Goal: Check status: Check status

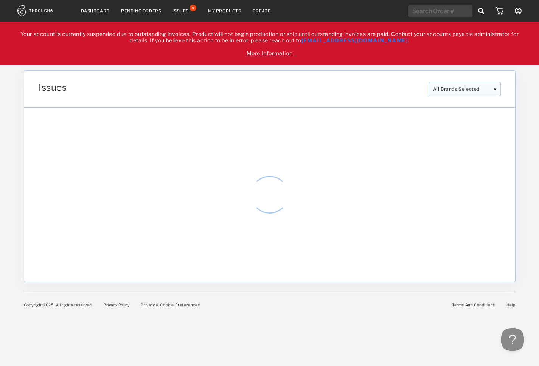
click at [424, 5] on input "text" at bounding box center [440, 10] width 64 height 11
paste input "318309"
type input "318309"
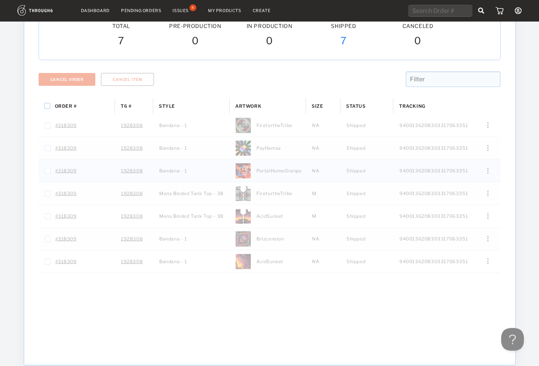
scroll to position [159, 0]
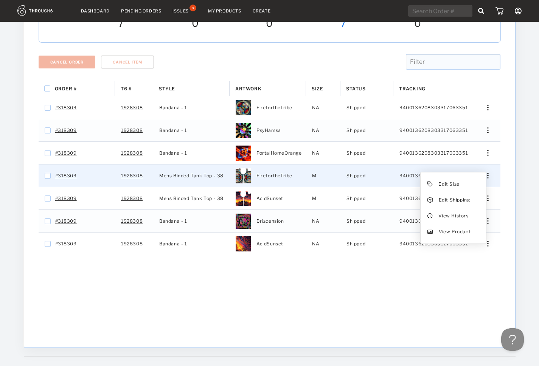
click at [488, 175] on img "Press SPACE to select this row." at bounding box center [488, 176] width 1 height 6
click at [452, 217] on span "View History" at bounding box center [454, 216] width 30 height 10
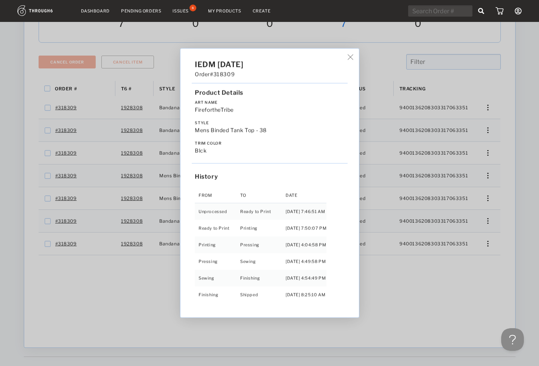
click at [482, 195] on div "IEDM 04/26/25 Order #318309 Product Details Art Name FirefortheTribe Style Mens…" at bounding box center [269, 183] width 539 height 366
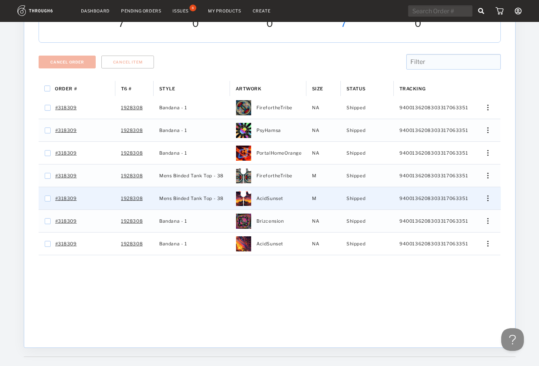
click at [490, 201] on div "Press SPACE to select this row." at bounding box center [485, 199] width 18 height 6
click at [452, 237] on span "View History" at bounding box center [454, 239] width 30 height 10
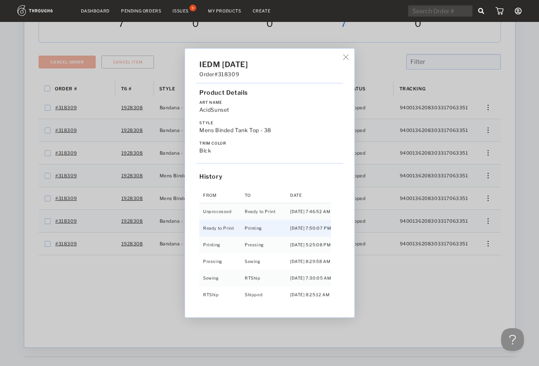
scroll to position [1, 0]
click at [346, 59] on img at bounding box center [346, 58] width 6 height 6
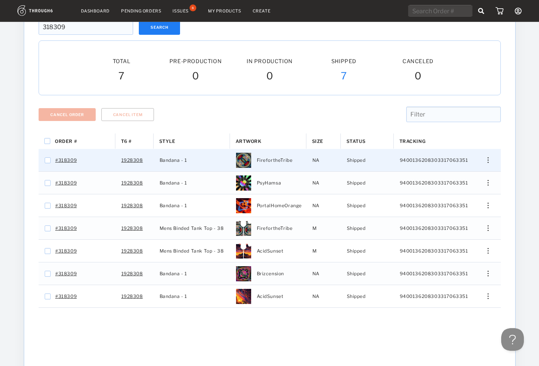
scroll to position [0, 0]
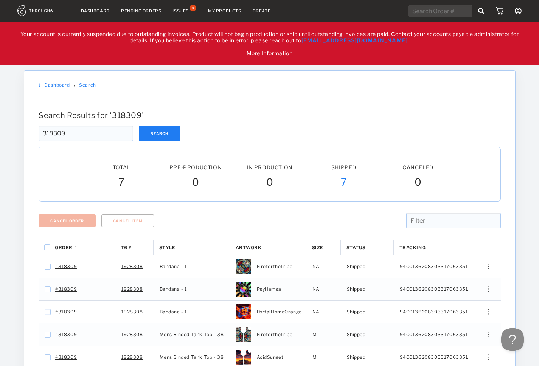
drag, startPoint x: 11, startPoint y: 132, endPoint x: 43, endPoint y: 132, distance: 31.8
click at [39, 133] on input "318309" at bounding box center [86, 134] width 95 height 16
paste input "184"
type input "318184"
click at [165, 128] on button "Search" at bounding box center [159, 134] width 41 height 16
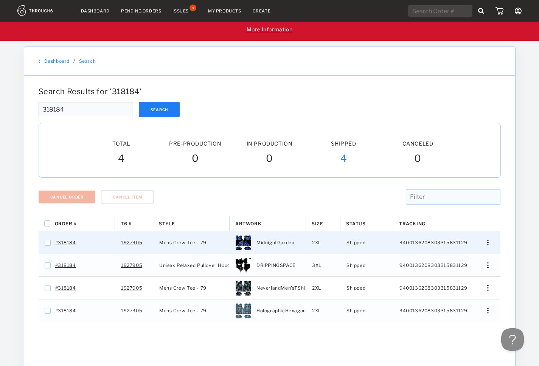
scroll to position [80, 0]
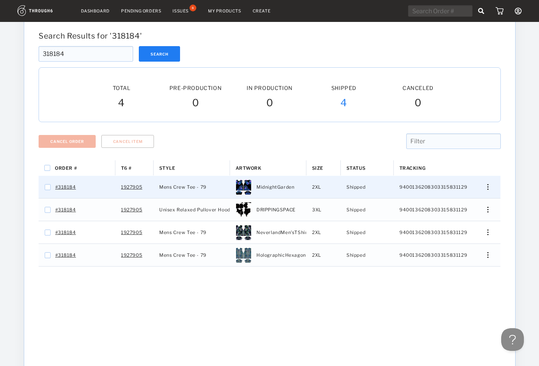
click at [488, 190] on div "Edit Size Edit Shipping View History View Product" at bounding box center [485, 187] width 31 height 22
click at [488, 189] on div "Press SPACE to select this row." at bounding box center [485, 187] width 18 height 6
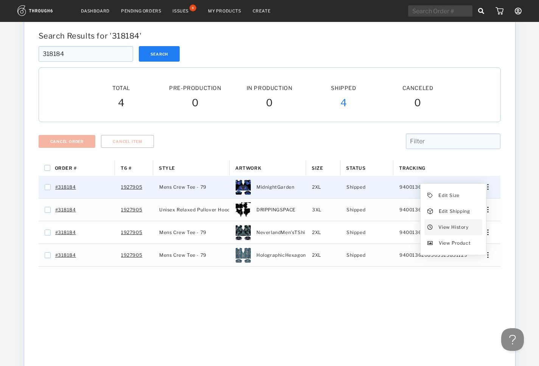
click at [450, 229] on span "View History" at bounding box center [454, 228] width 30 height 10
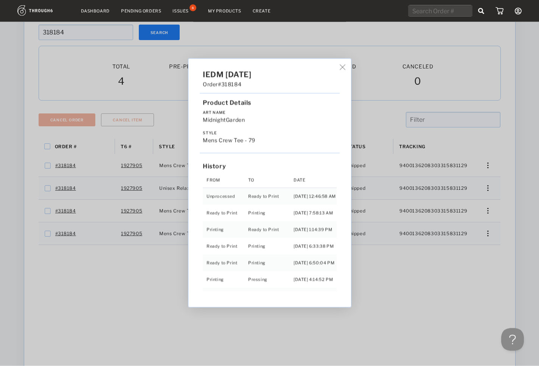
scroll to position [96, 0]
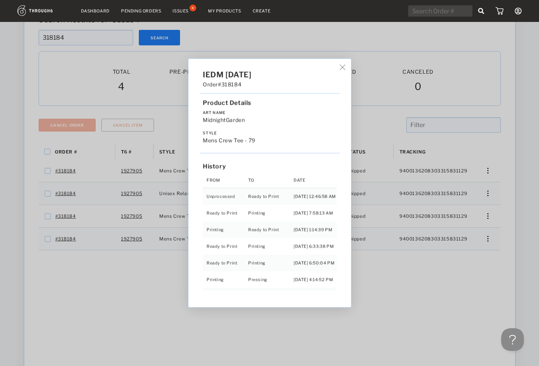
click at [488, 189] on div "IEDM 04/24/25 Order #318184 Product Details Art Name MidnightGarden Style Mens …" at bounding box center [269, 183] width 539 height 366
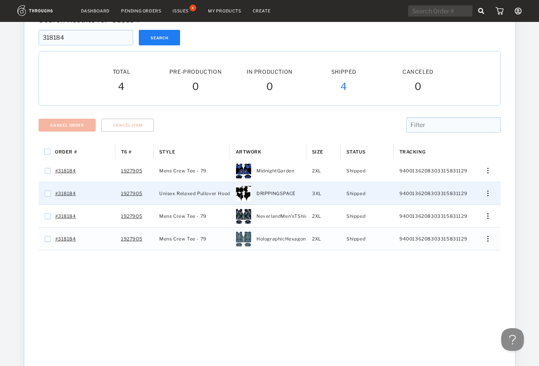
click at [488, 193] on img "Press SPACE to select this row." at bounding box center [488, 194] width 1 height 6
drag, startPoint x: 458, startPoint y: 221, endPoint x: 455, endPoint y: 232, distance: 11.1
click at [455, 232] on div "Edit Size Edit Shipping View History View Product" at bounding box center [453, 225] width 65 height 71
click at [454, 232] on span "View History" at bounding box center [454, 234] width 30 height 10
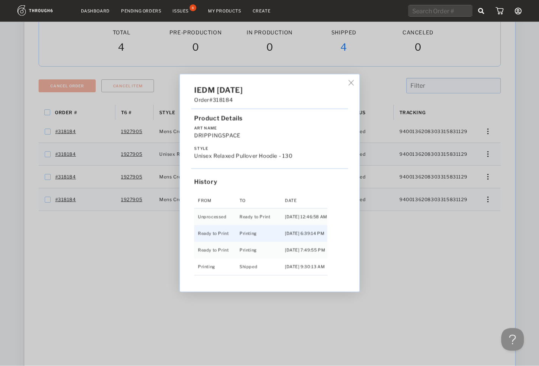
scroll to position [175, 0]
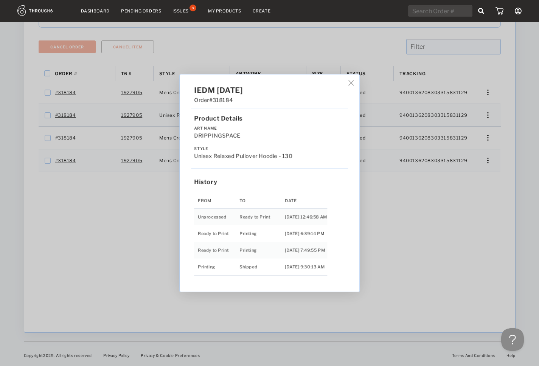
click at [479, 149] on div "IEDM 04/24/25 Order #318184 Product Details Art Name DRIPPINGSPACE Style Unisex…" at bounding box center [269, 183] width 539 height 366
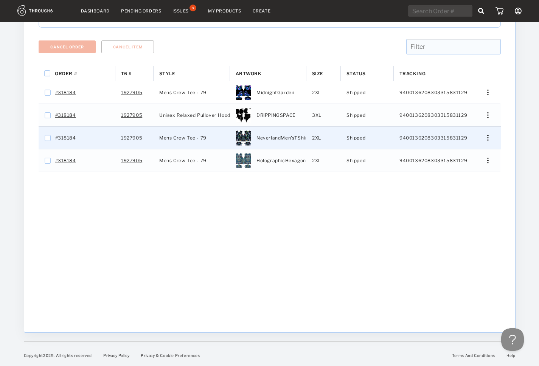
click at [488, 140] on div "Edit Size Edit Shipping View History View Product" at bounding box center [485, 138] width 31 height 22
click at [485, 138] on div "Edit Size Edit Shipping View History View Product" at bounding box center [485, 138] width 18 height 6
click at [449, 178] on span "View History" at bounding box center [454, 178] width 30 height 10
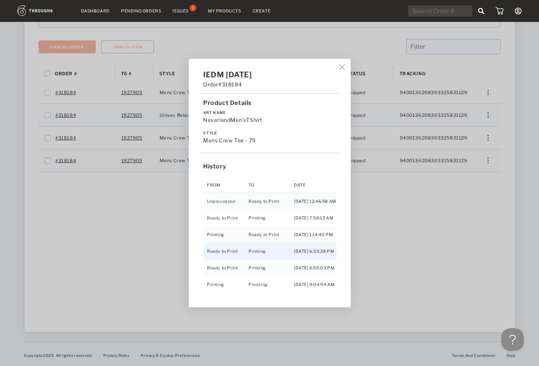
scroll to position [34, 0]
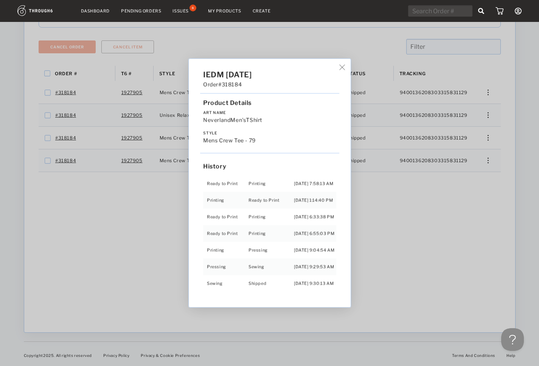
click at [424, 196] on div "IEDM 04/24/25 Order #318184 Product Details Art Name NeverlandMen'sTShirt Style…" at bounding box center [269, 183] width 539 height 366
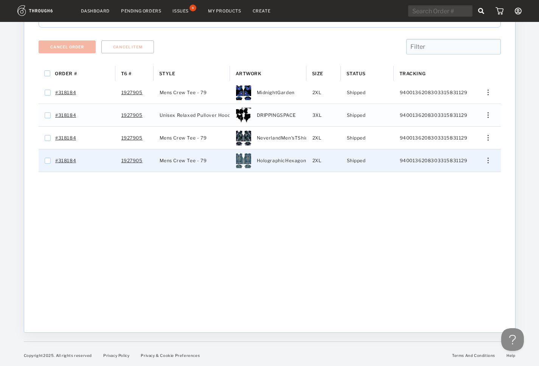
click at [485, 157] on div "Edit Size Edit Shipping View History View Product" at bounding box center [485, 161] width 31 height 22
click at [487, 164] on div "Edit Size Edit Shipping View History View Product" at bounding box center [485, 161] width 31 height 22
click at [488, 159] on img "Press SPACE to select this row." at bounding box center [488, 161] width 1 height 6
click at [444, 205] on span "View History" at bounding box center [454, 201] width 30 height 10
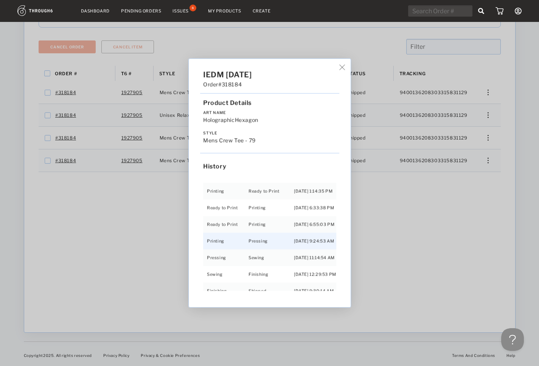
scroll to position [51, 0]
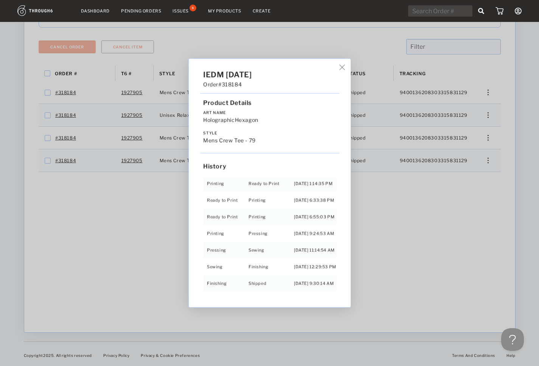
click at [133, 221] on div "IEDM 04/24/25 Order #318184 Product Details Art Name HolographicHexagon Style M…" at bounding box center [269, 183] width 539 height 366
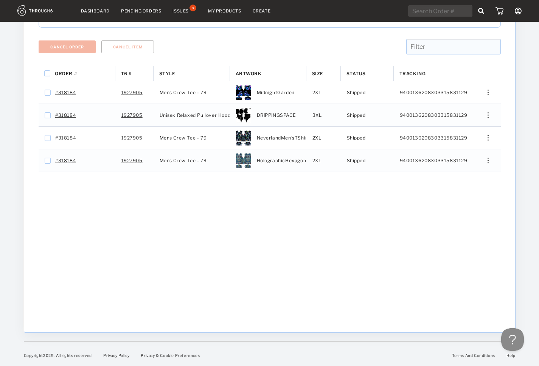
click at [13, 222] on div "Dashboard Pending Orders Issues 8 My Products Create My Account Payment History…" at bounding box center [269, 96] width 539 height 541
click at [9, 231] on div "Dashboard Pending Orders Issues 8 My Products Create My Account Payment History…" at bounding box center [269, 96] width 539 height 541
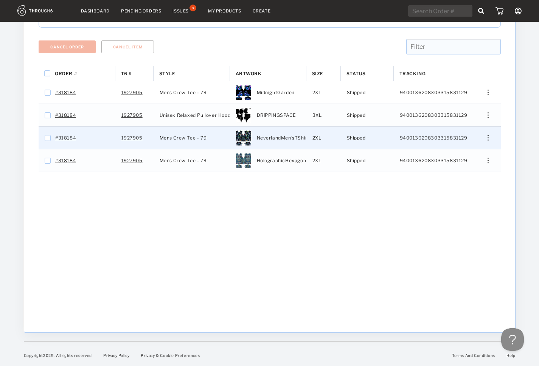
click at [489, 136] on img "Press SPACE to select this row." at bounding box center [488, 138] width 1 height 6
click at [441, 178] on span "View History" at bounding box center [454, 178] width 30 height 10
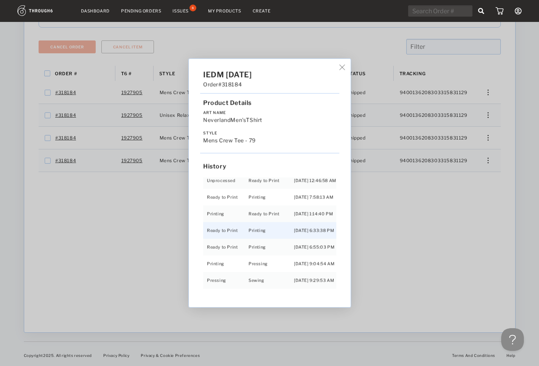
scroll to position [34, 0]
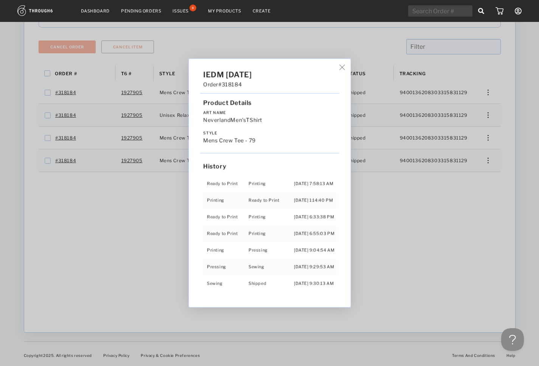
click at [488, 159] on div "IEDM 04/24/25 Order #318184 Product Details Art Name NeverlandMen'sTShirt Style…" at bounding box center [269, 183] width 539 height 366
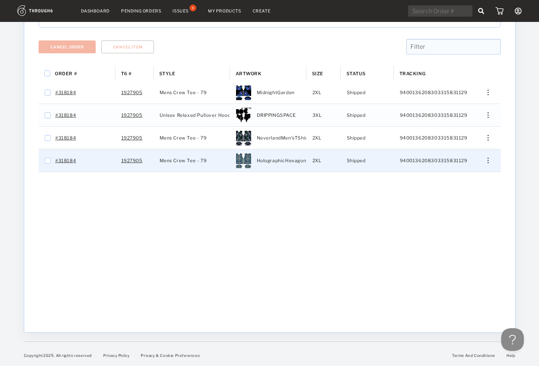
click at [488, 159] on img "Press SPACE to select this row." at bounding box center [488, 161] width 1 height 6
click at [457, 202] on span "View History" at bounding box center [454, 201] width 30 height 10
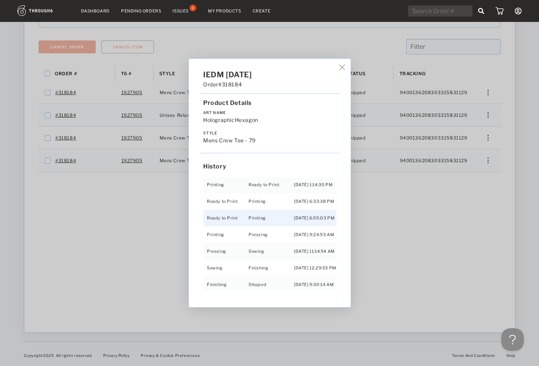
scroll to position [51, 0]
click at [340, 65] on div "IEDM 04/24/25 Order #318184 Product Details Art Name HolographicHexagon Style M…" at bounding box center [270, 183] width 162 height 249
click at [487, 136] on div "IEDM 04/24/25 Order #318184 Product Details Art Name HolographicHexagon Style M…" at bounding box center [269, 183] width 539 height 366
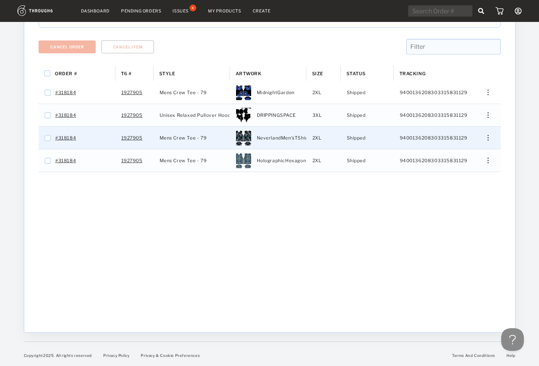
click at [488, 138] on img "Press SPACE to select this row." at bounding box center [488, 138] width 1 height 6
click at [452, 176] on span "View History" at bounding box center [454, 178] width 30 height 10
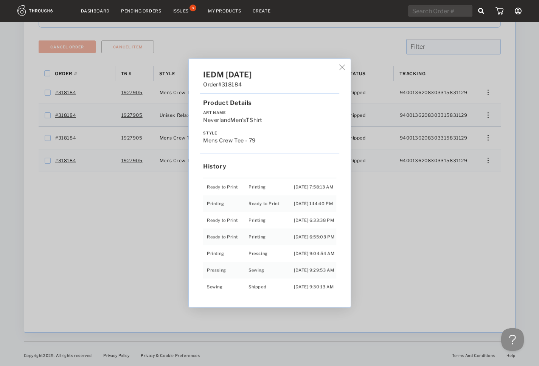
scroll to position [34, 0]
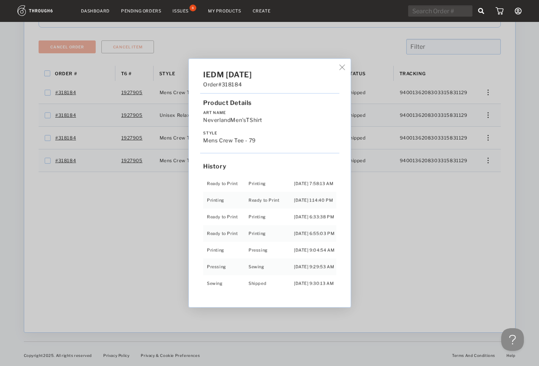
click at [495, 94] on div "IEDM 04/24/25 Order #318184 Product Details Art Name NeverlandMen'sTShirt Style…" at bounding box center [269, 183] width 539 height 366
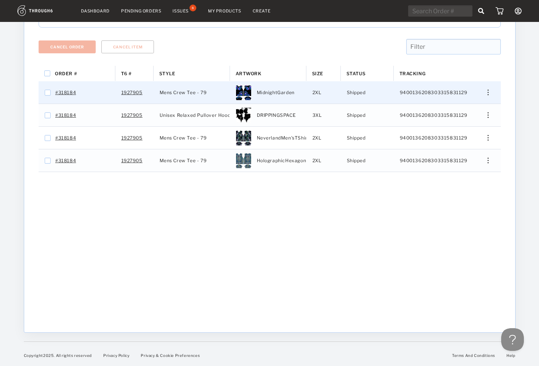
click at [493, 93] on div "Edit Size Edit Shipping View History View Product" at bounding box center [485, 92] width 31 height 22
click at [491, 92] on div "Press SPACE to select this row." at bounding box center [485, 93] width 18 height 6
click at [439, 138] on div "View History" at bounding box center [454, 133] width 58 height 16
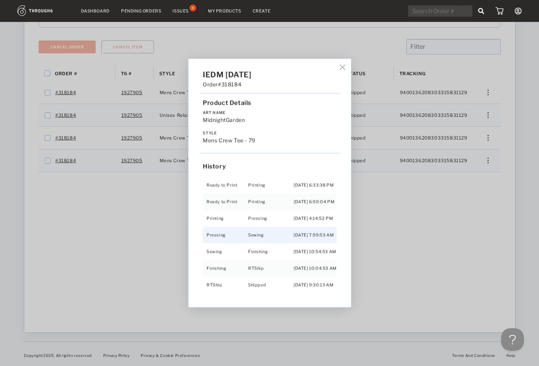
scroll to position [67, 0]
click at [484, 133] on div "IEDM 04/24/25 Order #318184 Product Details Art Name MidnightGarden Style Mens …" at bounding box center [269, 183] width 539 height 366
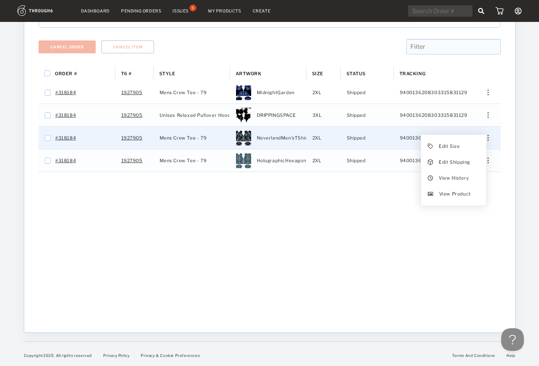
click at [485, 136] on div "Edit Size Edit Shipping View History View Product" at bounding box center [485, 138] width 18 height 6
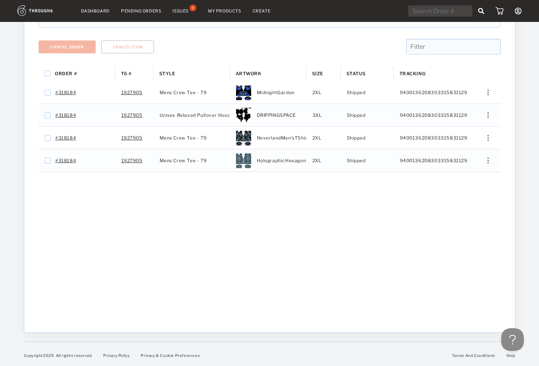
click at [216, 278] on div "Order # T6 # Style" at bounding box center [270, 194] width 463 height 256
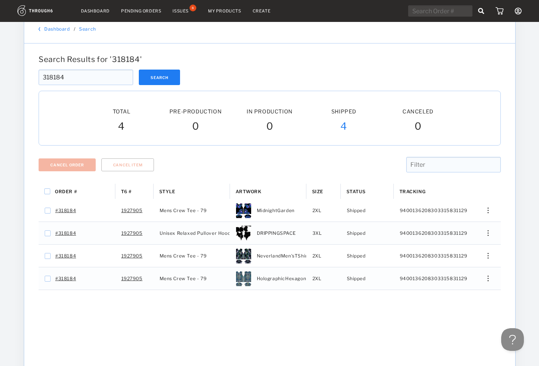
scroll to position [0, 0]
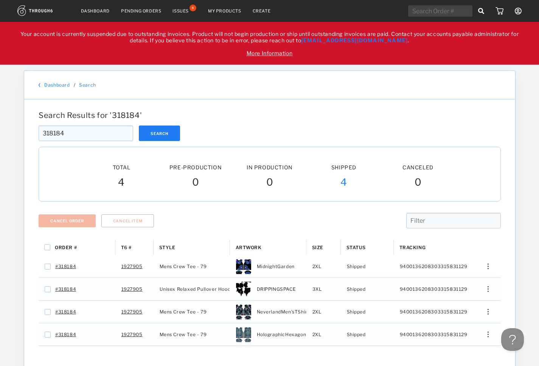
drag, startPoint x: 58, startPoint y: 139, endPoint x: 4, endPoint y: 140, distance: 54.1
click at [39, 139] on input "318184" at bounding box center [86, 134] width 95 height 16
paste input "481"
type input "318481"
click at [169, 127] on button "Search" at bounding box center [159, 134] width 41 height 16
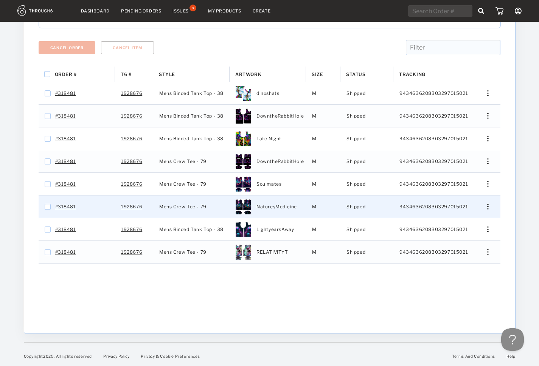
scroll to position [175, 0]
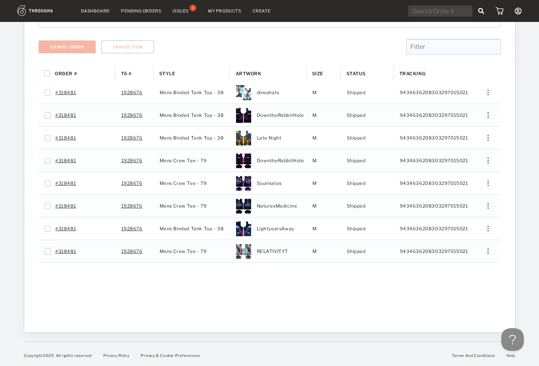
click at [219, 60] on div at bounding box center [270, 60] width 463 height 11
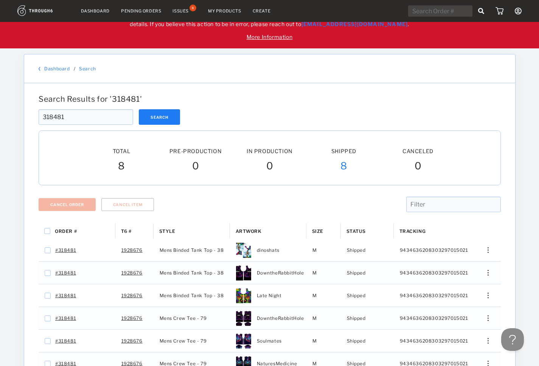
scroll to position [0, 0]
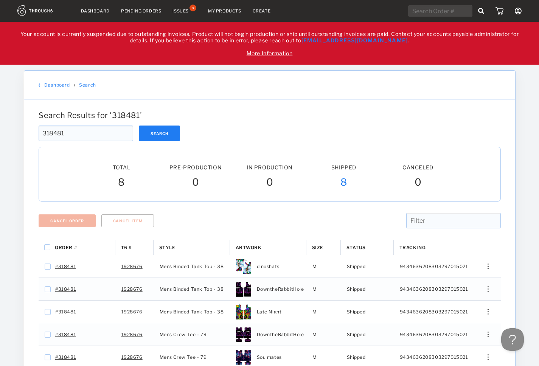
drag, startPoint x: 69, startPoint y: 136, endPoint x: 22, endPoint y: 134, distance: 47.4
click at [39, 134] on input "318481" at bounding box center [86, 134] width 95 height 16
paste input "692"
type input "318692"
click at [196, 132] on div "318692 Search" at bounding box center [270, 134] width 463 height 16
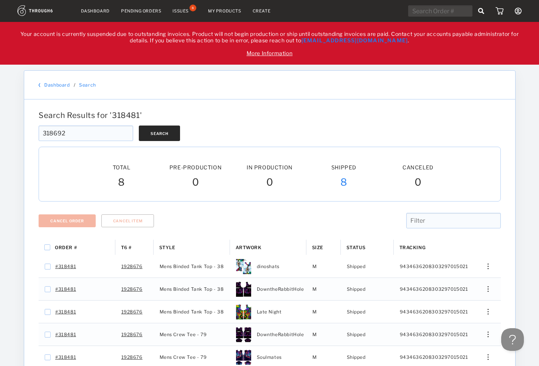
click at [155, 132] on button "Search" at bounding box center [159, 134] width 41 height 16
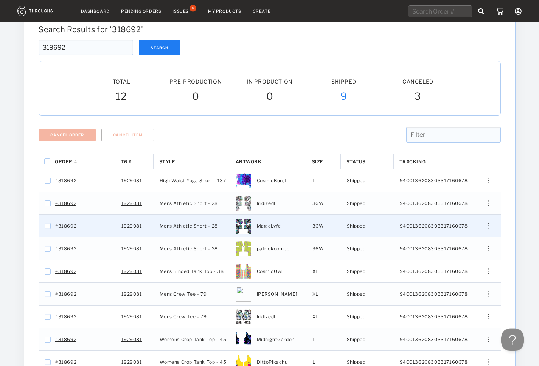
scroll to position [115, 0]
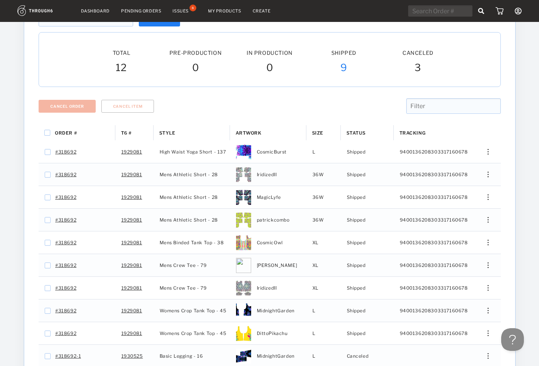
click at [345, 65] on span "9" at bounding box center [344, 69] width 7 height 14
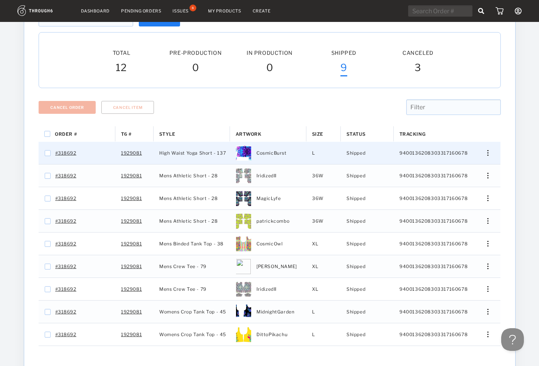
click at [490, 151] on div "Press SPACE to select this row." at bounding box center [485, 153] width 18 height 6
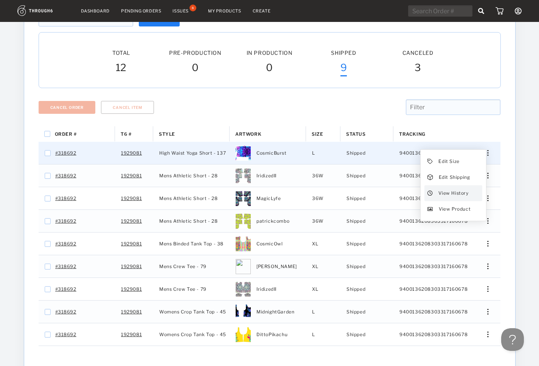
click at [447, 194] on span "View History" at bounding box center [454, 194] width 30 height 10
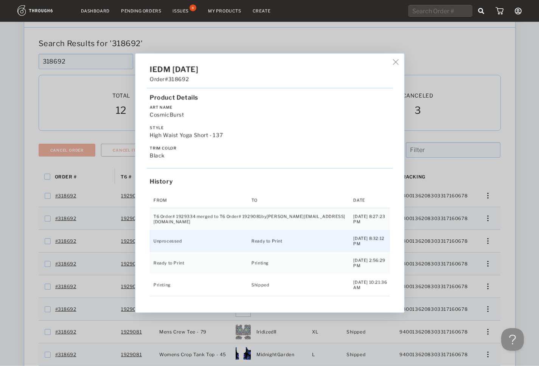
scroll to position [57, 0]
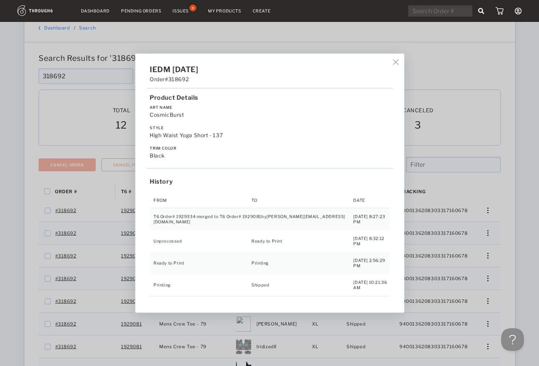
click at [393, 65] on img at bounding box center [396, 62] width 6 height 6
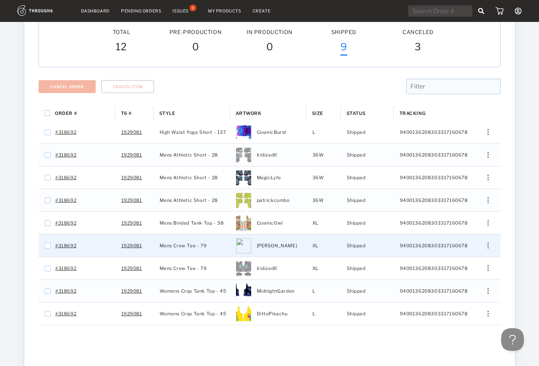
scroll to position [137, 0]
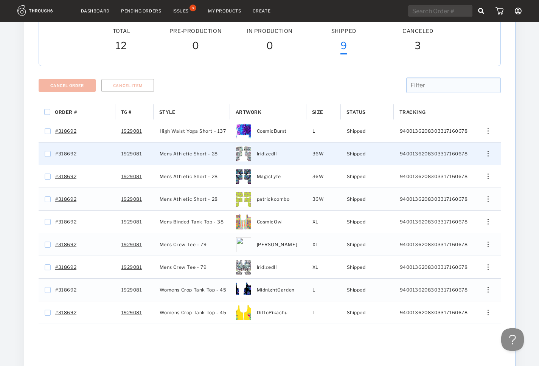
click at [489, 153] on img "Press SPACE to select this row." at bounding box center [488, 154] width 1 height 6
click at [447, 197] on span "View History" at bounding box center [454, 194] width 30 height 10
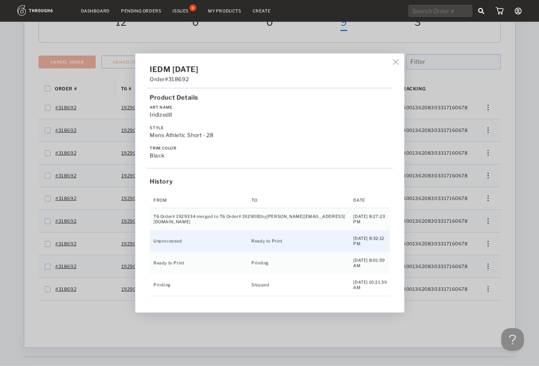
scroll to position [176, 0]
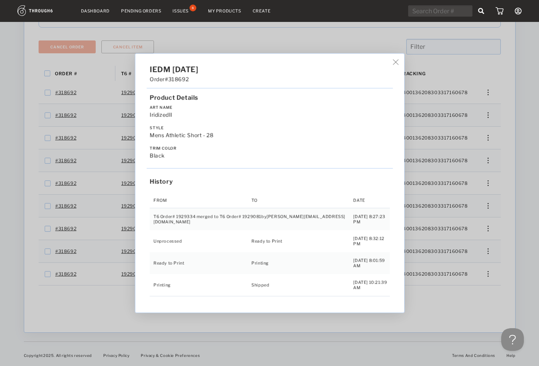
click at [384, 70] on div "IEDM 05/03/25 Order #318692 Product Details Art Name IridizedII Style Mens Athl…" at bounding box center [269, 183] width 269 height 259
click at [393, 65] on img at bounding box center [396, 62] width 6 height 6
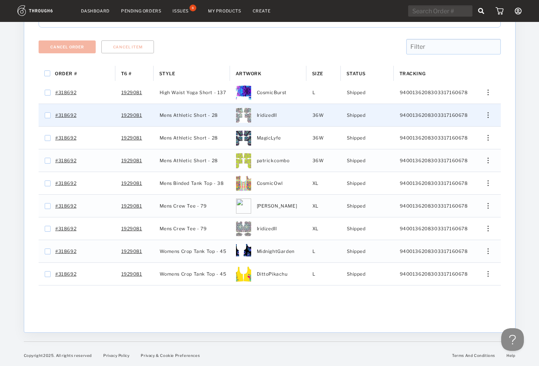
click at [491, 115] on div "Press SPACE to select this row." at bounding box center [485, 115] width 18 height 6
click at [445, 157] on span "View History" at bounding box center [454, 156] width 30 height 10
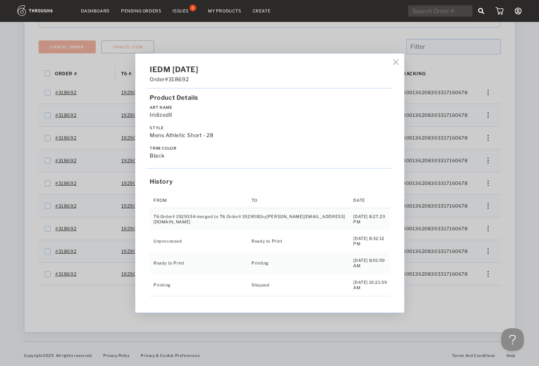
drag, startPoint x: 488, startPoint y: 151, endPoint x: 486, endPoint y: 147, distance: 4.8
click at [487, 147] on div "IEDM 05/03/25 Order #318692 Product Details Art Name IridizedII Style Mens Athl…" at bounding box center [269, 183] width 539 height 366
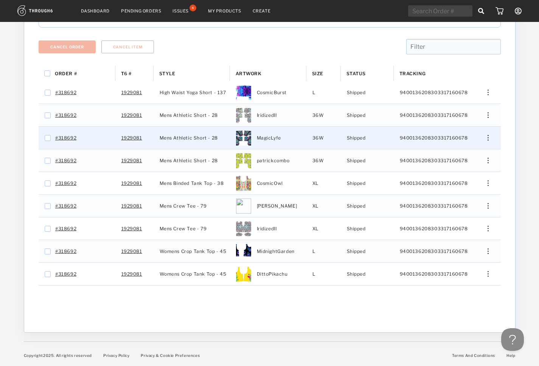
click at [486, 136] on div "Press SPACE to select this row." at bounding box center [485, 138] width 18 height 6
click at [458, 174] on span "View History" at bounding box center [454, 178] width 30 height 10
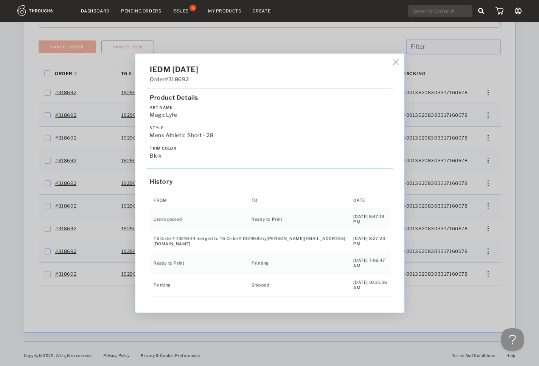
click at [483, 156] on div "IEDM 05/03/25 Order #318692 Product Details Art Name MagicLyfe Style Mens Athle…" at bounding box center [269, 183] width 539 height 366
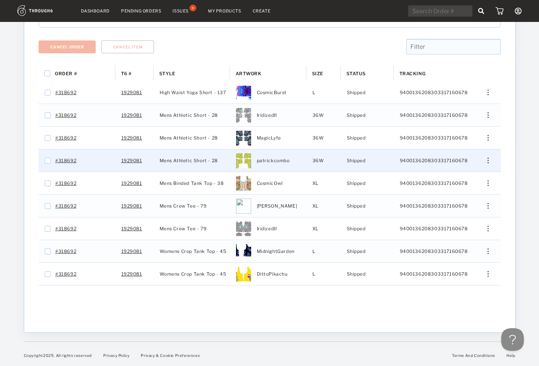
click at [486, 159] on div "Edit Size Edit Shipping View History View Product" at bounding box center [485, 161] width 18 height 6
click at [453, 197] on span "View History" at bounding box center [454, 201] width 30 height 10
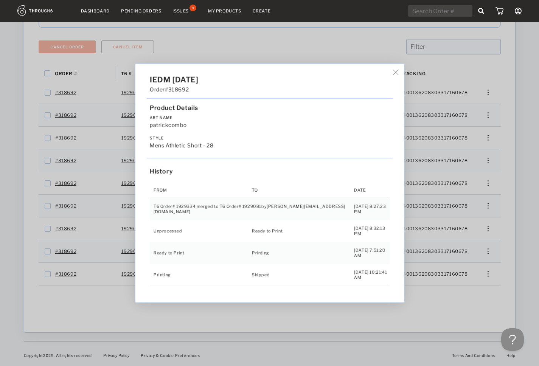
drag, startPoint x: 522, startPoint y: 167, endPoint x: 446, endPoint y: 170, distance: 75.8
click at [518, 167] on div "IEDM 05/03/25 Order #318692 Product Details Art Name patrickcombo Style Mens At…" at bounding box center [269, 183] width 539 height 366
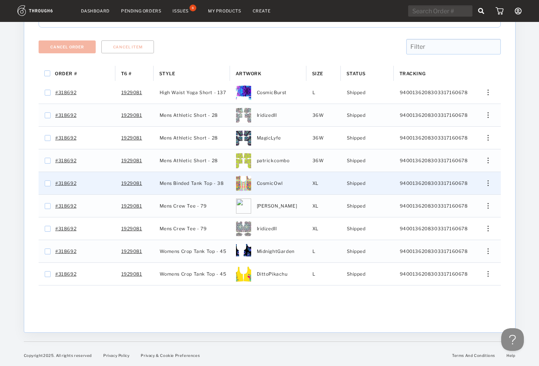
click at [486, 185] on div "Press SPACE to select this row." at bounding box center [485, 184] width 18 height 6
click at [445, 219] on span "View History" at bounding box center [454, 224] width 30 height 10
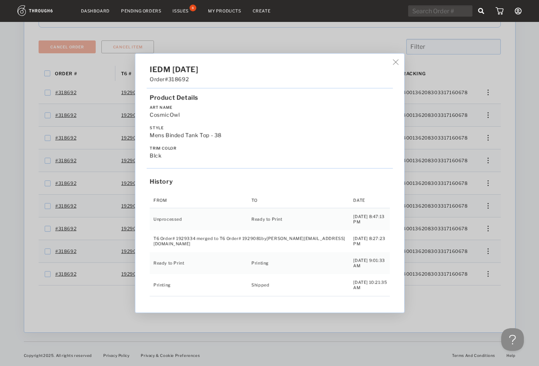
click at [485, 206] on div "IEDM 05/03/25 Order #318692 Product Details Art Name CosmicOwl Style Mens Binde…" at bounding box center [269, 183] width 539 height 366
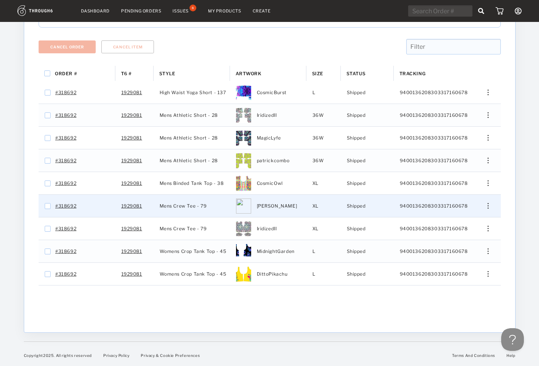
click at [488, 206] on img "Press SPACE to select this row." at bounding box center [488, 206] width 1 height 6
click at [454, 244] on span "View History" at bounding box center [454, 247] width 30 height 10
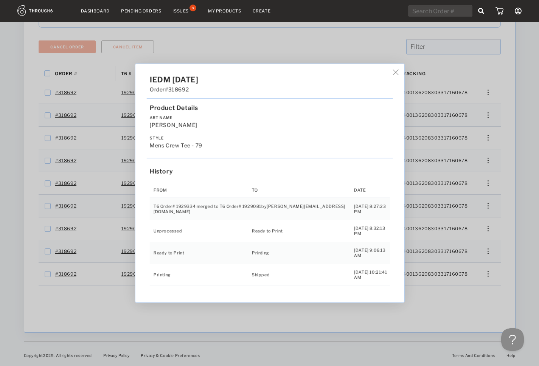
click at [498, 227] on div "IEDM 05/03/25 Order #318692 Product Details Art Name Patrick Style Mens Crew Te…" at bounding box center [269, 183] width 539 height 366
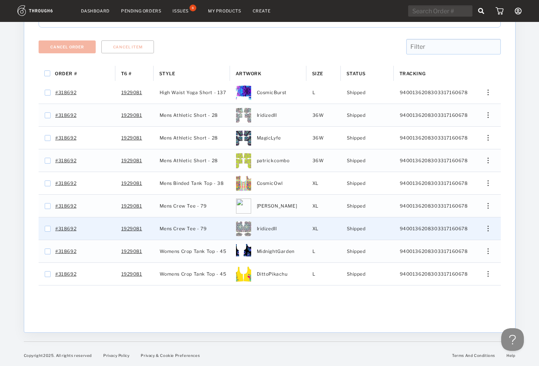
click at [489, 229] on img "Press SPACE to select this row." at bounding box center [488, 229] width 1 height 6
click at [447, 265] on span "View History" at bounding box center [454, 269] width 30 height 10
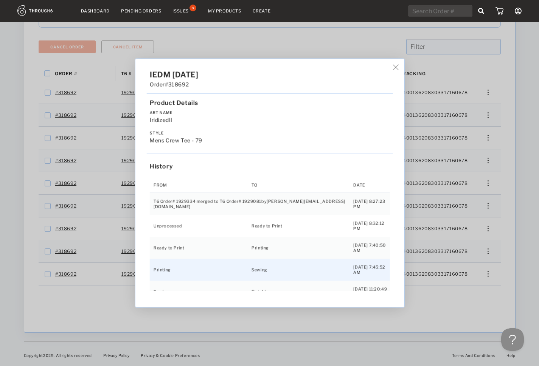
scroll to position [1, 0]
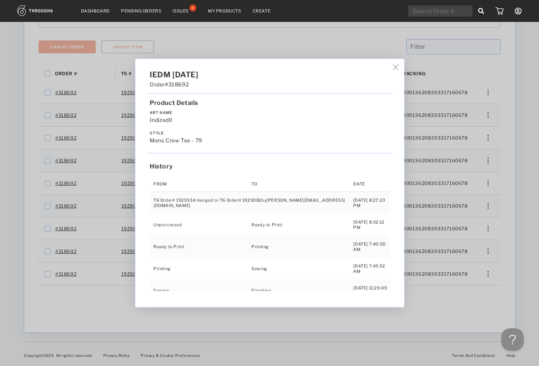
drag, startPoint x: 126, startPoint y: 313, endPoint x: 119, endPoint y: 310, distance: 7.6
click at [126, 313] on div "IEDM 05/03/25 Order #318692 Product Details Art Name IridizedII Style Mens Crew…" at bounding box center [269, 183] width 539 height 366
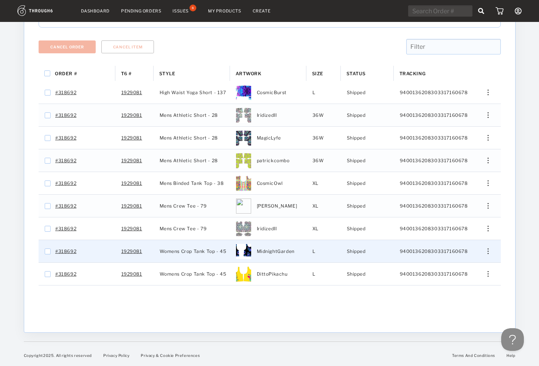
click at [486, 251] on div "Edit Size Edit Shipping View History View Product" at bounding box center [485, 252] width 18 height 6
click at [445, 289] on span "View History" at bounding box center [454, 292] width 30 height 10
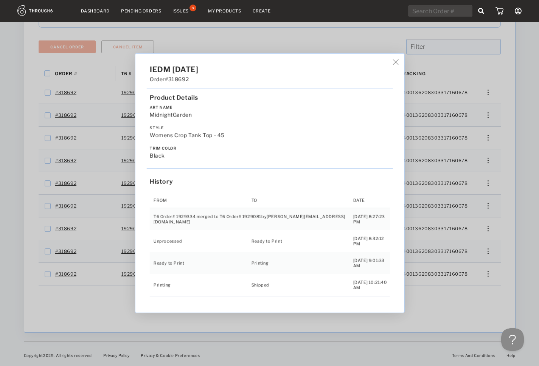
click at [203, 310] on div "IEDM 05/03/25 Order #318692 Product Details Art Name MidnightGarden Style Women…" at bounding box center [269, 183] width 539 height 366
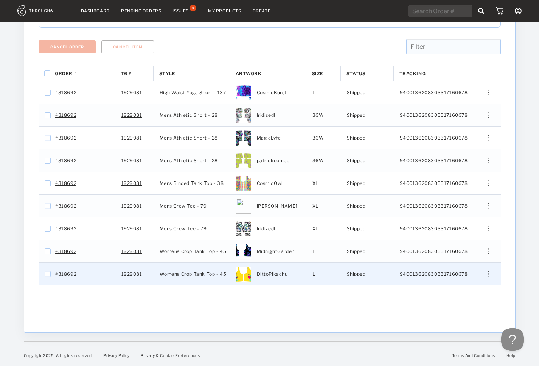
click at [488, 272] on div "Press SPACE to select this row." at bounding box center [485, 274] width 18 height 6
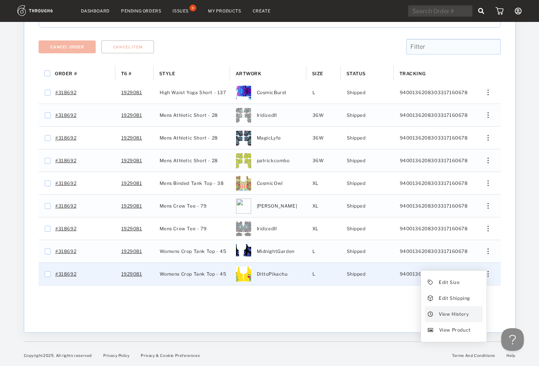
drag, startPoint x: 445, startPoint y: 305, endPoint x: 443, endPoint y: 316, distance: 10.9
click at [443, 316] on div "Edit Size Edit Shipping View History View Product" at bounding box center [453, 306] width 65 height 71
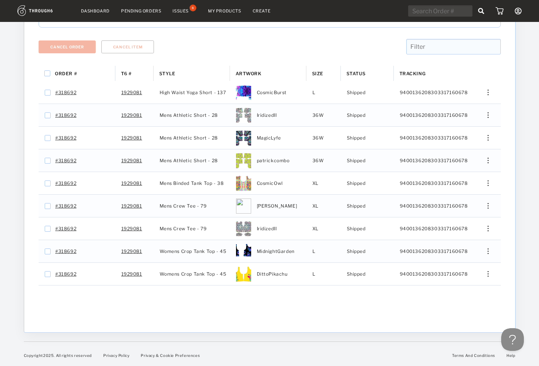
click at [443, 316] on div "Order # T6 # Style" at bounding box center [270, 194] width 463 height 256
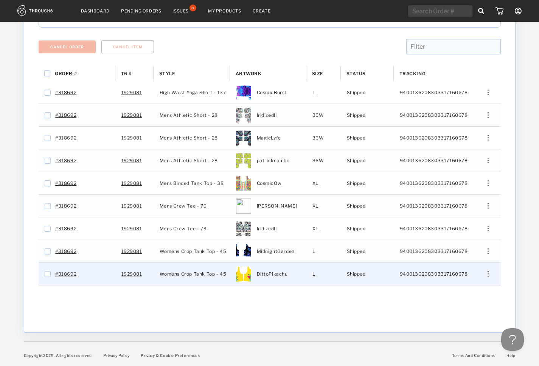
click at [490, 273] on div "Press SPACE to select this row." at bounding box center [485, 274] width 18 height 6
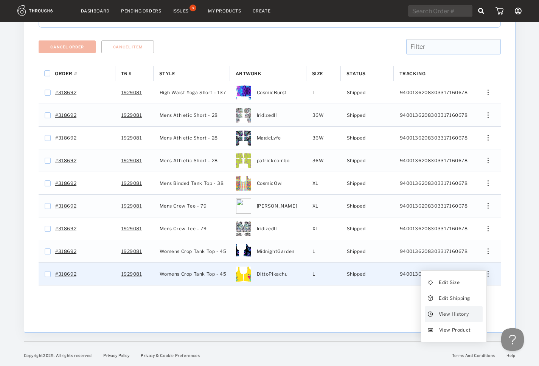
click at [444, 314] on span "View History" at bounding box center [454, 315] width 30 height 10
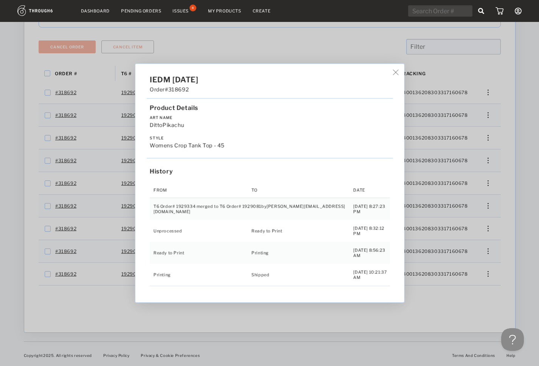
click at [489, 229] on div "IEDM 05/03/25 Order #318692 Product Details Art Name DittoPikachu Style Womens …" at bounding box center [269, 183] width 539 height 366
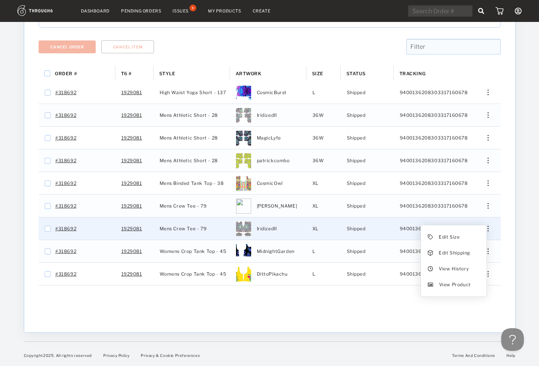
click at [489, 229] on img "Press SPACE to select this row." at bounding box center [488, 229] width 1 height 6
click at [449, 273] on span "View History" at bounding box center [454, 269] width 30 height 10
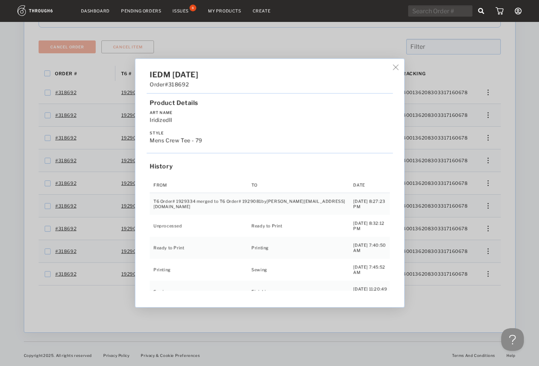
drag, startPoint x: 383, startPoint y: 68, endPoint x: 350, endPoint y: 77, distance: 33.8
click at [393, 67] on img at bounding box center [396, 68] width 6 height 6
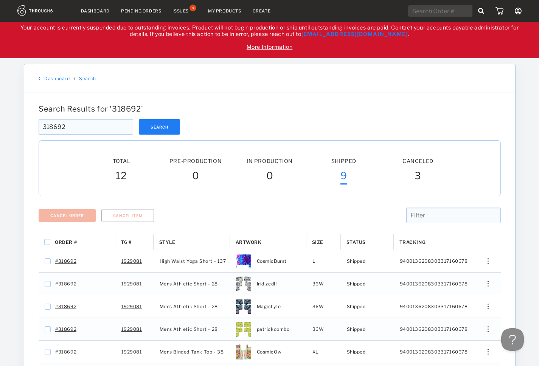
scroll to position [0, 0]
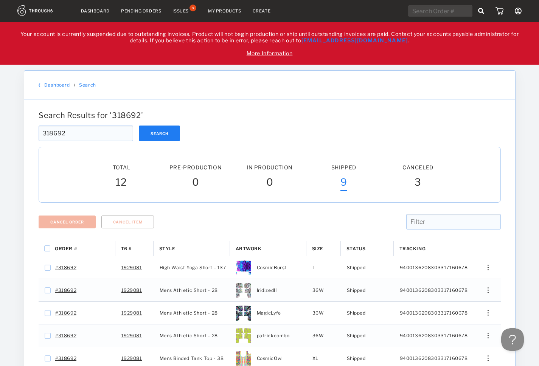
click at [355, 128] on div "318692 Search" at bounding box center [270, 134] width 463 height 16
drag, startPoint x: 68, startPoint y: 136, endPoint x: 37, endPoint y: 136, distance: 30.7
click at [39, 136] on input "318692" at bounding box center [86, 134] width 95 height 16
paste input "984"
type input "318984"
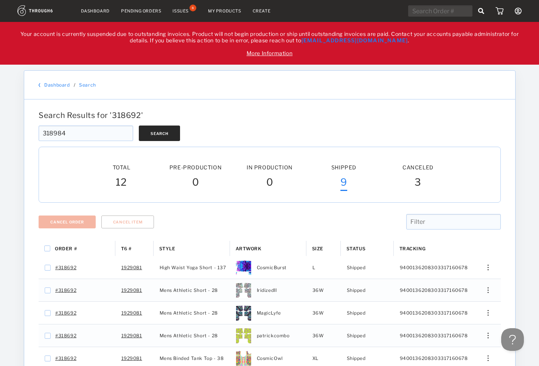
click at [167, 133] on button "Search" at bounding box center [159, 134] width 41 height 16
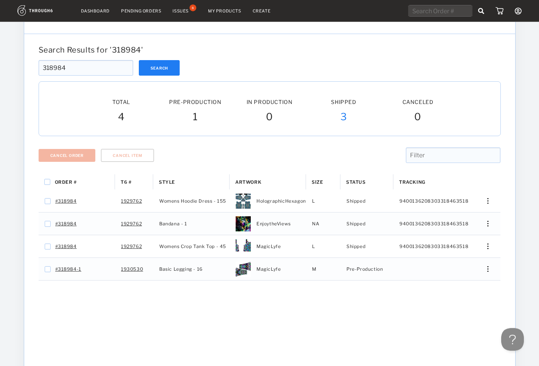
scroll to position [80, 0]
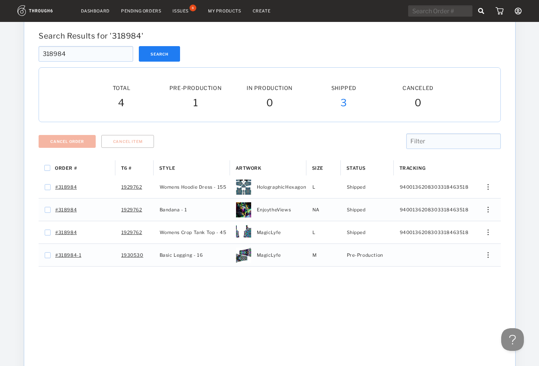
drag, startPoint x: 49, startPoint y: 51, endPoint x: 27, endPoint y: 48, distance: 23.0
click at [39, 49] on input "318984" at bounding box center [86, 54] width 95 height 16
paste input "9"
type input "318994"
click at [171, 57] on button "Search" at bounding box center [159, 54] width 41 height 16
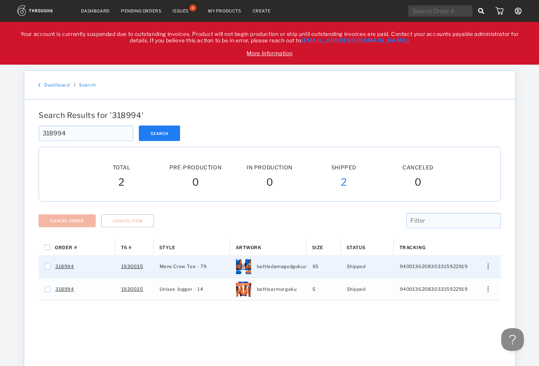
click at [491, 269] on div "Press SPACE to select this row." at bounding box center [485, 267] width 18 height 6
click at [443, 310] on span "View History" at bounding box center [454, 307] width 30 height 10
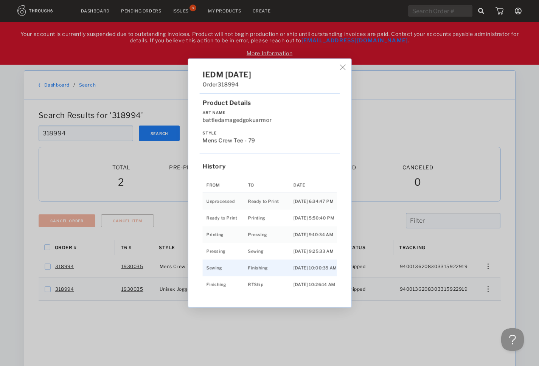
scroll to position [18, 0]
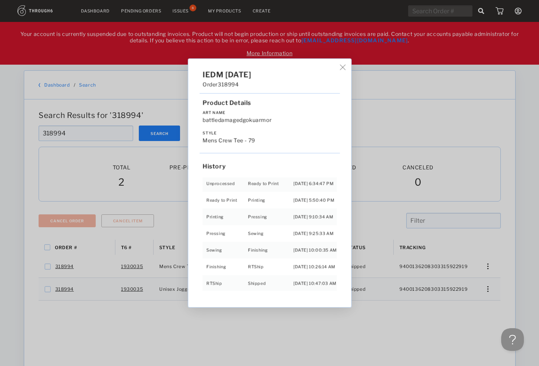
click at [477, 295] on div "IEDM [DATE] Order 318994 Product Details Art Name battledamagedgokuarmor Style …" at bounding box center [269, 183] width 539 height 366
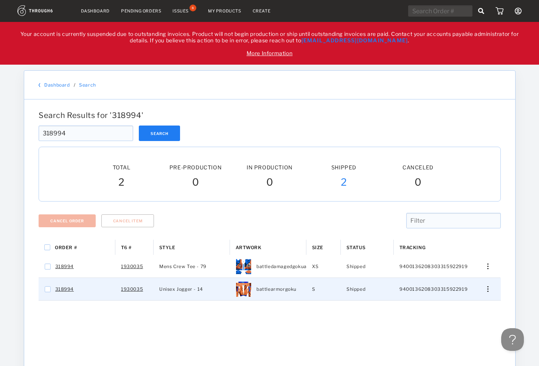
click at [486, 292] on div "Edit Size Edit Shipping View History View Product" at bounding box center [485, 290] width 18 height 6
click at [442, 330] on span "View History" at bounding box center [454, 330] width 30 height 10
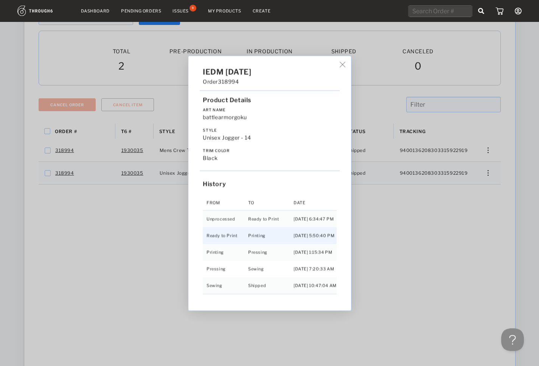
scroll to position [119, 0]
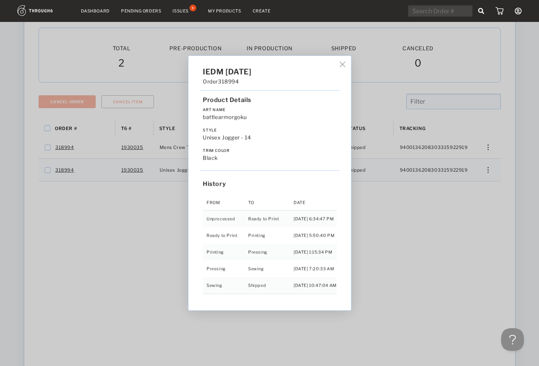
click at [369, 265] on div "IEDM [DATE] Order 318994 Product Details Art Name battlearmorgoku Style Unisex …" at bounding box center [269, 183] width 539 height 366
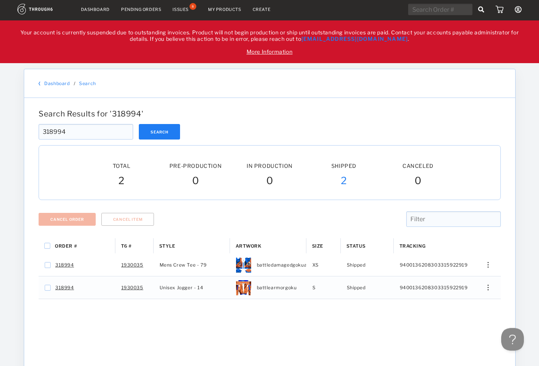
scroll to position [0, 0]
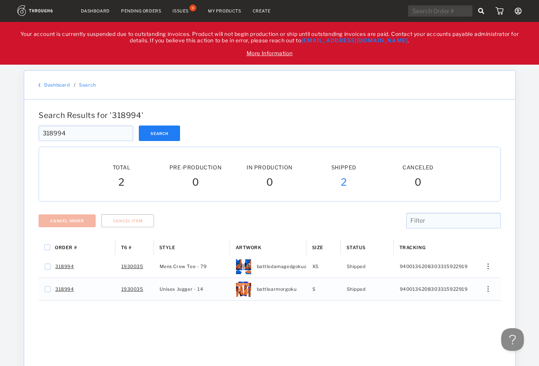
drag, startPoint x: 26, startPoint y: 138, endPoint x: -4, endPoint y: 140, distance: 29.6
click at [39, 140] on input "318994" at bounding box center [86, 134] width 95 height 16
paste input "9111"
type input "319111"
click at [152, 134] on button "Search" at bounding box center [159, 134] width 41 height 16
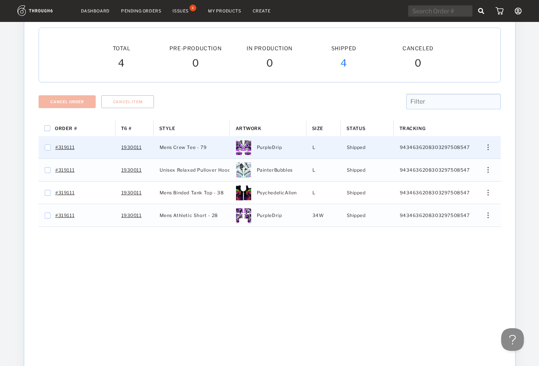
click at [488, 149] on img "Press SPACE to select this row." at bounding box center [488, 148] width 1 height 6
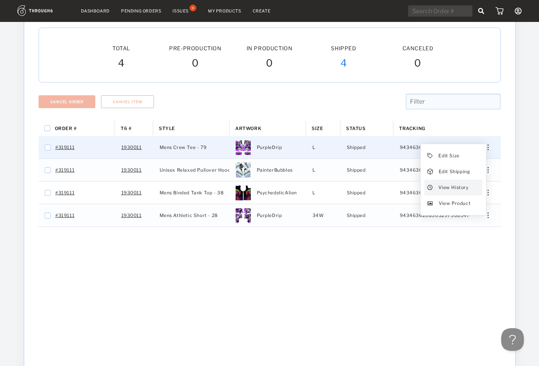
click at [457, 190] on span "View History" at bounding box center [454, 188] width 30 height 10
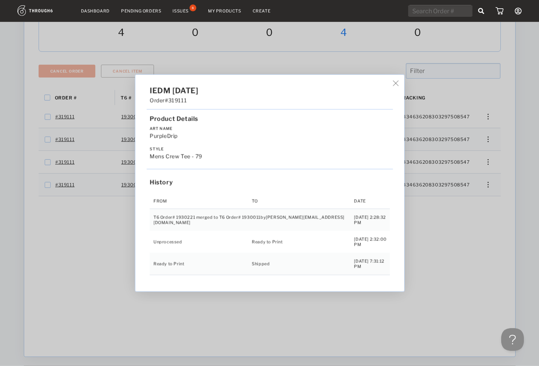
scroll to position [175, 0]
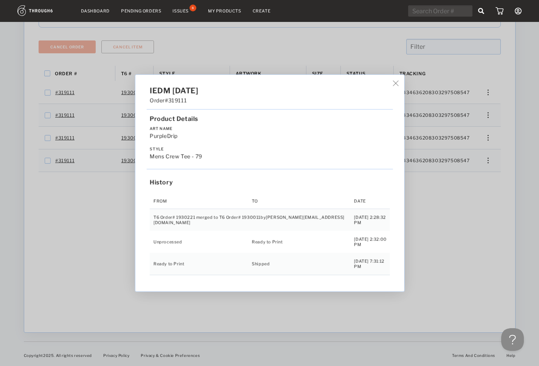
click at [477, 124] on div "IEDM [DATE] Order #319111 Product Details Art Name PurpleDrip Style Mens Crew T…" at bounding box center [269, 183] width 539 height 366
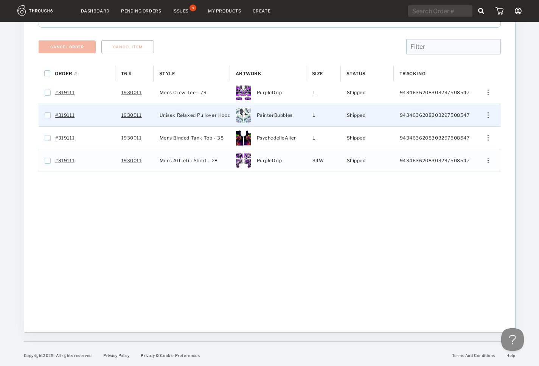
click at [491, 114] on div "Press SPACE to select this row." at bounding box center [485, 115] width 18 height 6
click at [444, 153] on span "View History" at bounding box center [454, 156] width 30 height 10
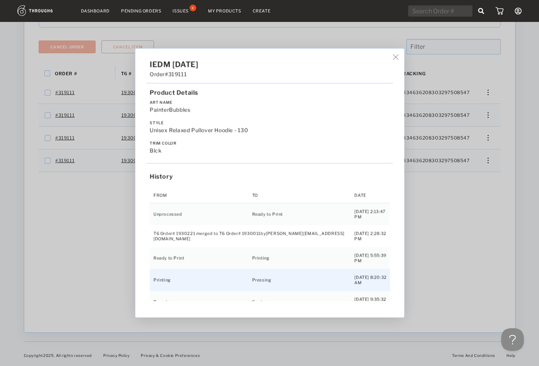
scroll to position [18, 0]
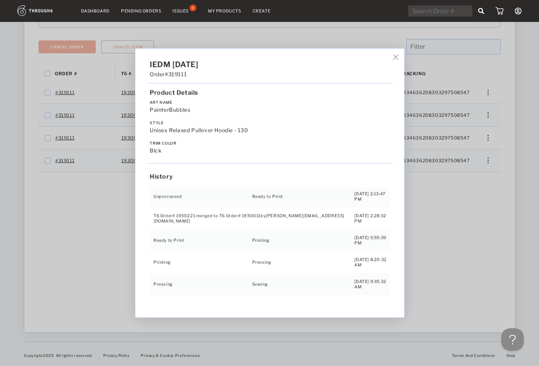
click at [488, 123] on div "IEDM [DATE] Order #319111 Product Details Art Name PainterBubbles Style Unisex …" at bounding box center [269, 183] width 539 height 366
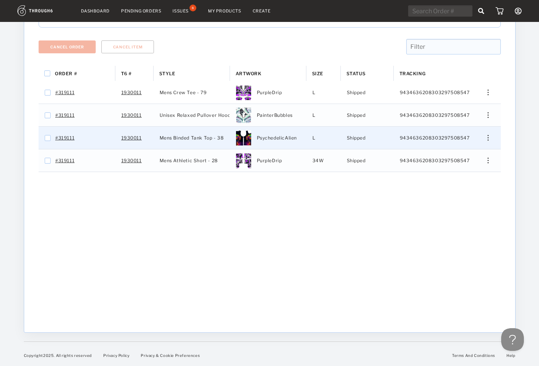
click at [487, 137] on div "Press SPACE to select this row." at bounding box center [485, 138] width 18 height 6
click at [454, 178] on span "View History" at bounding box center [454, 178] width 30 height 10
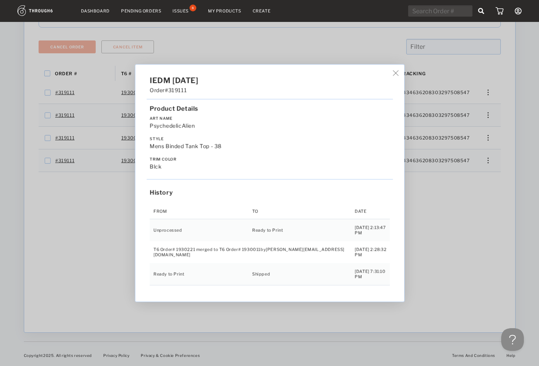
drag, startPoint x: 498, startPoint y: 153, endPoint x: 486, endPoint y: 157, distance: 13.4
click at [496, 153] on div "IEDM [DATE] Order #319111 Product Details Art Name PsychedelicAlien Style Mens …" at bounding box center [269, 183] width 539 height 366
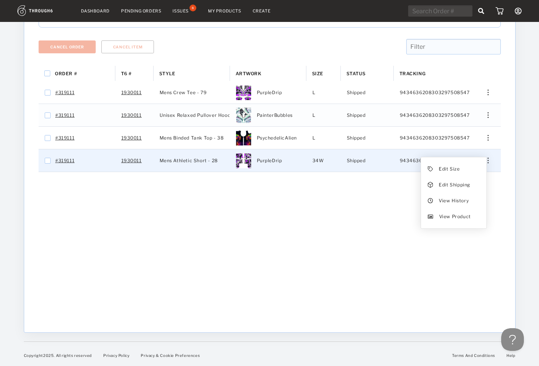
click at [489, 161] on img "Press SPACE to select this row." at bounding box center [488, 161] width 1 height 6
click at [437, 201] on div "View History" at bounding box center [454, 201] width 58 height 16
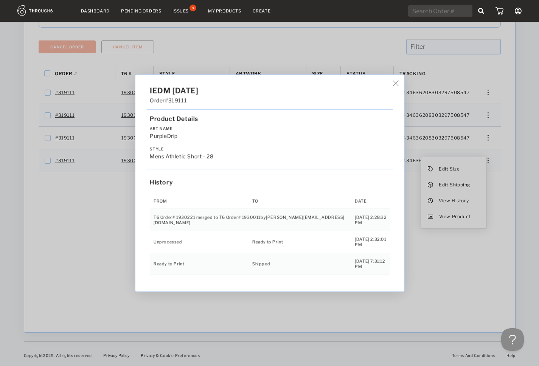
drag, startPoint x: 314, startPoint y: 313, endPoint x: 416, endPoint y: 243, distance: 123.6
click at [314, 313] on div "IEDM [DATE] Order #319111 Product Details Art Name PurpleDrip Style Mens Athlet…" at bounding box center [269, 183] width 539 height 366
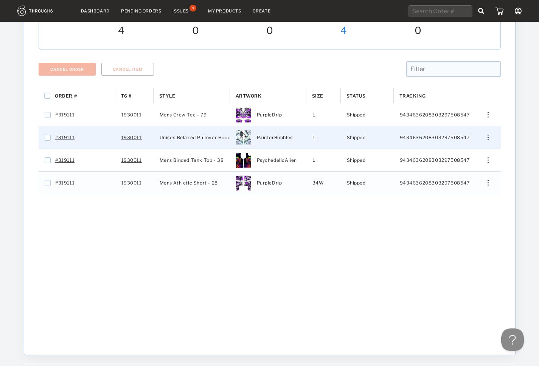
scroll to position [136, 0]
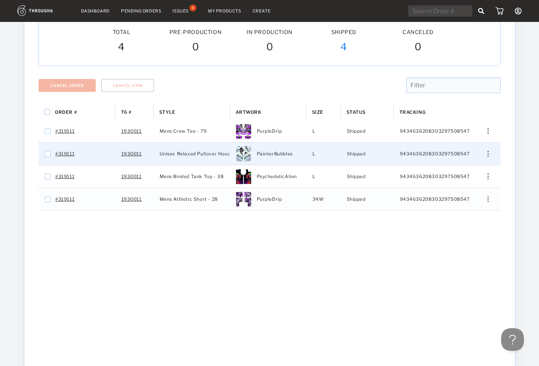
click at [489, 152] on img "Press SPACE to select this row." at bounding box center [488, 154] width 1 height 6
click at [443, 193] on span "View History" at bounding box center [454, 194] width 30 height 10
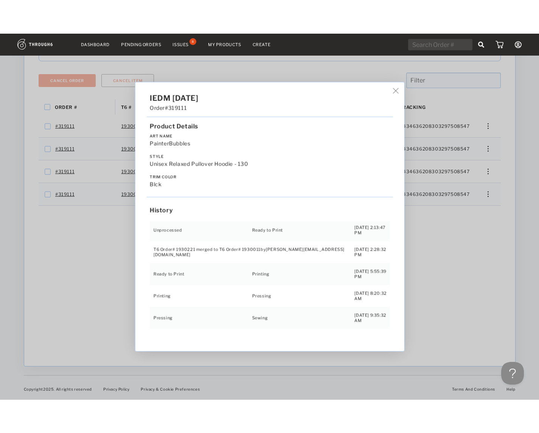
scroll to position [108, 0]
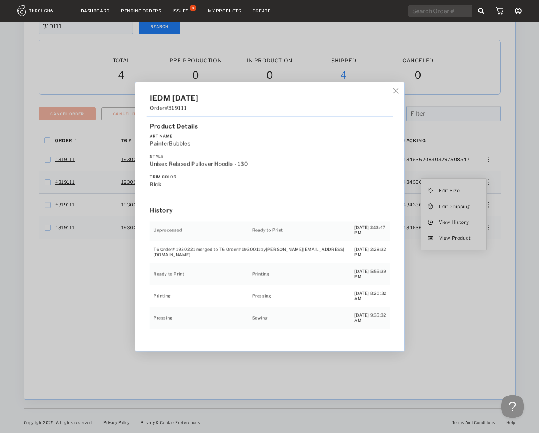
click at [377, 96] on div "IEDM 05/12/25" at bounding box center [270, 98] width 246 height 9
click at [393, 89] on img at bounding box center [396, 91] width 6 height 6
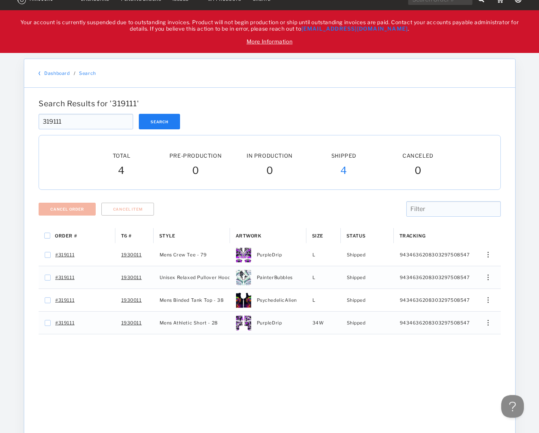
scroll to position [0, 0]
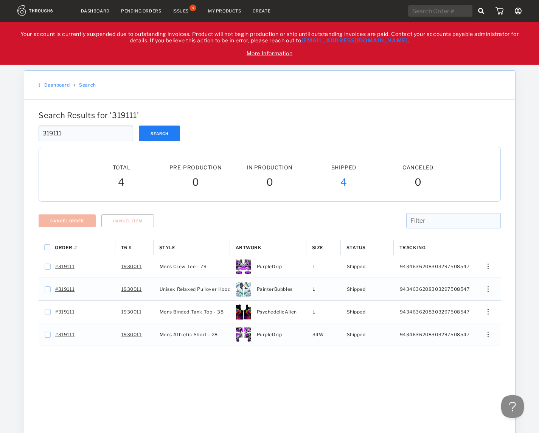
drag, startPoint x: 75, startPoint y: 133, endPoint x: 92, endPoint y: 136, distance: 17.3
click at [39, 136] on input "319111" at bounding box center [86, 134] width 95 height 16
paste input "246"
type input "319246"
click at [163, 136] on button "Search" at bounding box center [159, 134] width 41 height 16
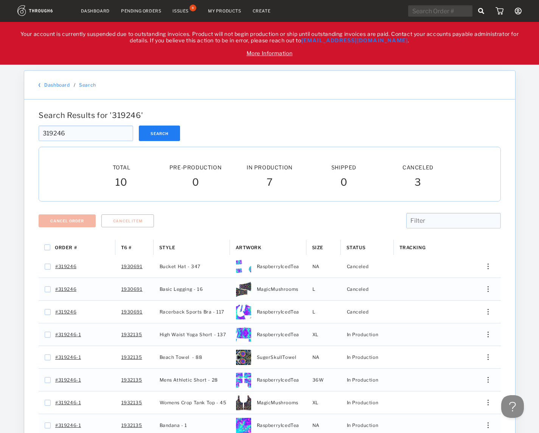
click at [39, 128] on input "319246" at bounding box center [86, 134] width 95 height 16
paste input "774"
type input "319774"
click at [167, 134] on button "Search" at bounding box center [159, 134] width 41 height 16
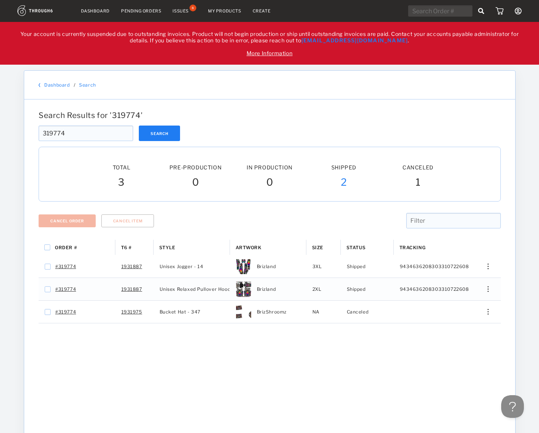
drag, startPoint x: 80, startPoint y: 133, endPoint x: 28, endPoint y: 132, distance: 51.9
click at [39, 132] on input "319774" at bounding box center [86, 134] width 95 height 16
paste input "91"
type input "319914"
click at [153, 132] on button "Search" at bounding box center [159, 134] width 41 height 16
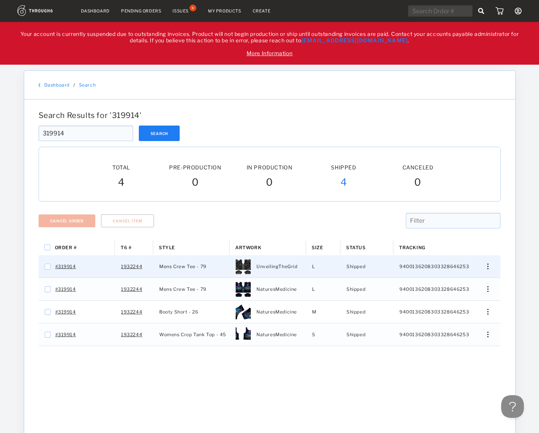
click at [488, 267] on img "Press SPACE to select this row." at bounding box center [488, 267] width 1 height 6
click at [454, 306] on span "View History" at bounding box center [454, 307] width 30 height 10
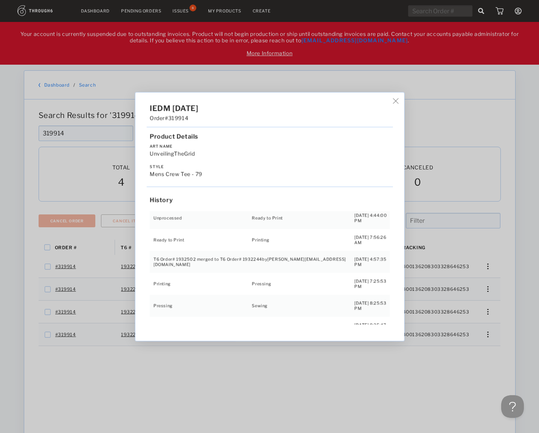
scroll to position [34, 0]
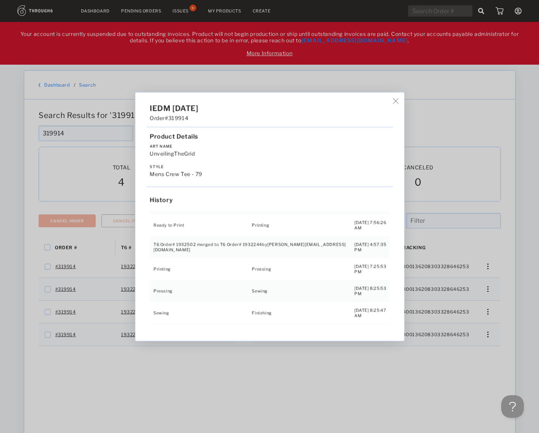
click at [488, 295] on div "IEDM [DATE] Order #319914 Product Details Art Name UnveilingTheGrid Style Mens …" at bounding box center [269, 216] width 539 height 433
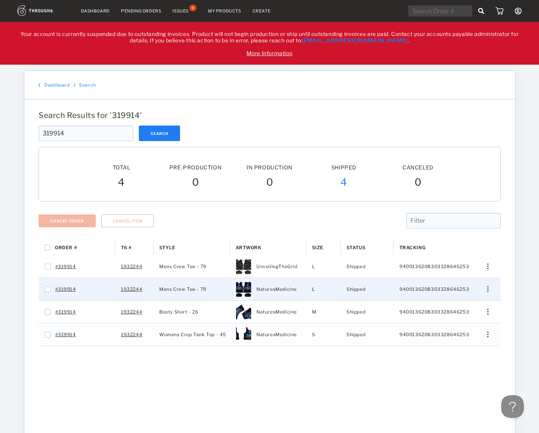
click at [487, 292] on div "Press SPACE to select this row." at bounding box center [485, 290] width 18 height 6
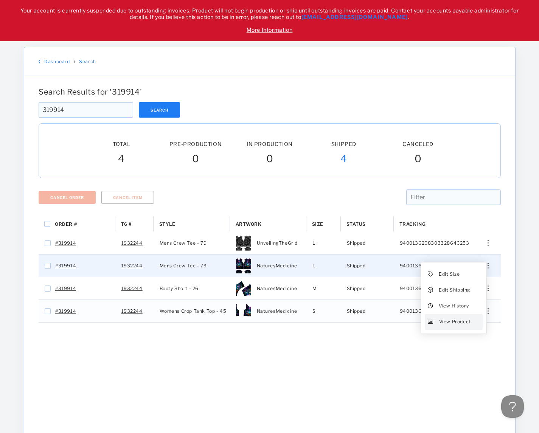
scroll to position [40, 0]
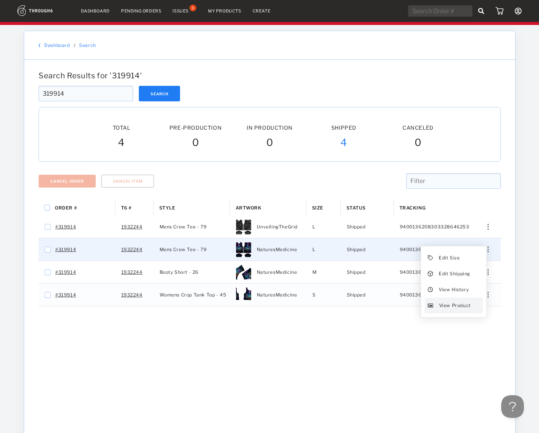
click at [457, 314] on div "View Product" at bounding box center [454, 306] width 58 height 16
click at [490, 252] on div "Press SPACE to select this row." at bounding box center [485, 250] width 18 height 6
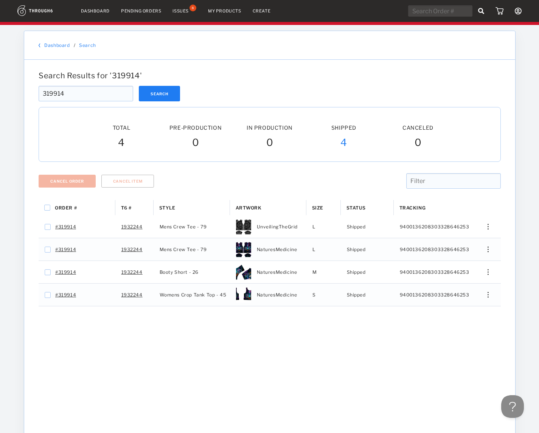
click at [513, 245] on div "Search Results for ' 319914 ' 319914 Search 319914 Total Pre-Production Pre-Pro…" at bounding box center [269, 263] width 491 height 407
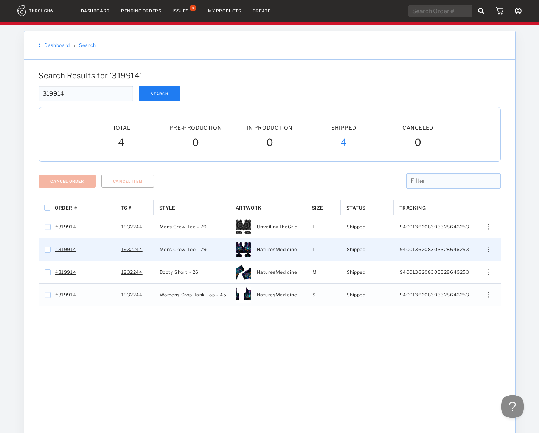
click at [491, 252] on div "Press SPACE to select this row." at bounding box center [485, 250] width 18 height 6
click at [453, 290] on span "View History" at bounding box center [454, 290] width 30 height 10
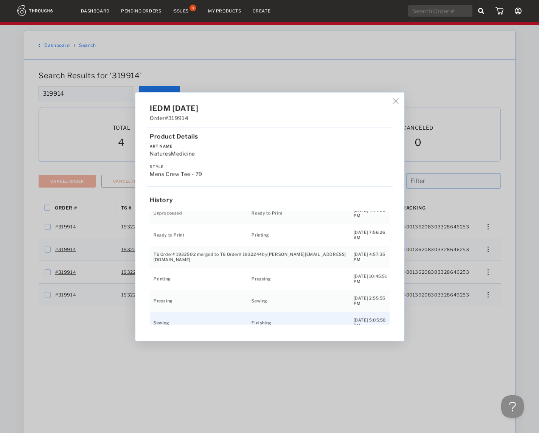
scroll to position [34, 0]
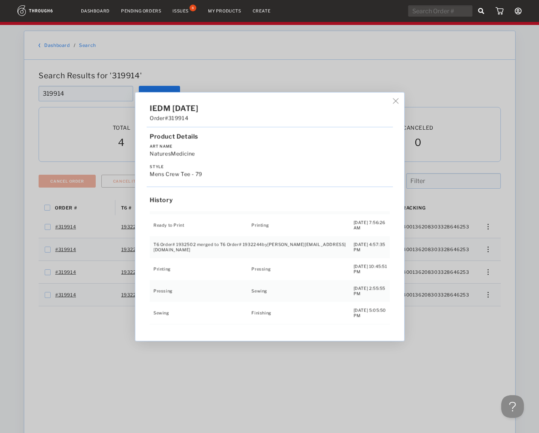
drag, startPoint x: 477, startPoint y: 273, endPoint x: 486, endPoint y: 274, distance: 9.3
click at [479, 273] on div "IEDM 06/03/25 Order #319914 Product Details Art Name NaturesMedicine Style Mens…" at bounding box center [269, 216] width 539 height 433
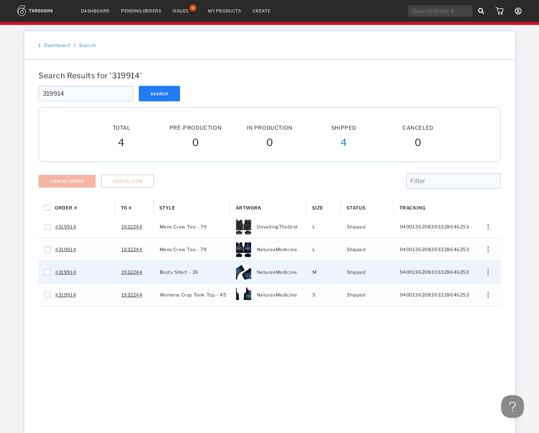
click at [487, 274] on div "Press SPACE to select this row." at bounding box center [485, 273] width 18 height 6
click at [446, 314] on span "View History" at bounding box center [454, 313] width 30 height 10
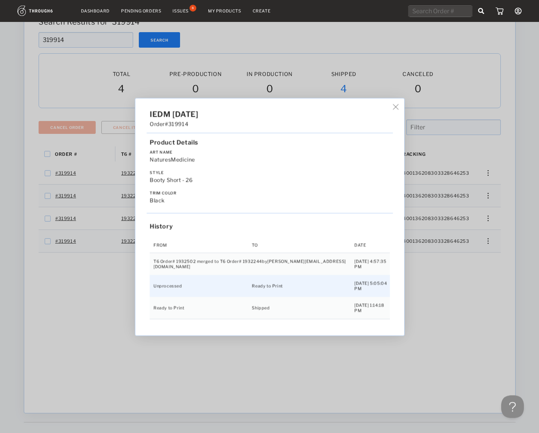
scroll to position [108, 0]
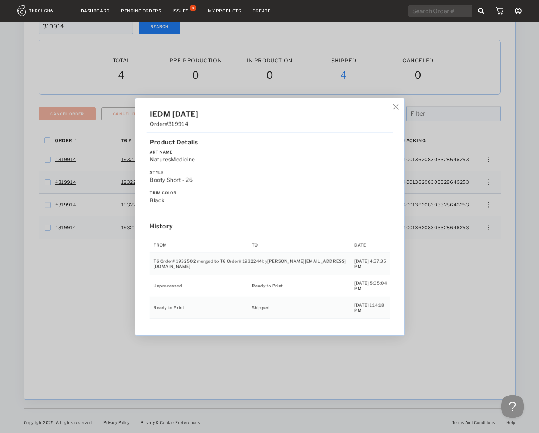
click at [463, 254] on div "IEDM 06/03/25 Order #319914 Product Details Art Name NaturesMedicine Style Boot…" at bounding box center [269, 216] width 539 height 433
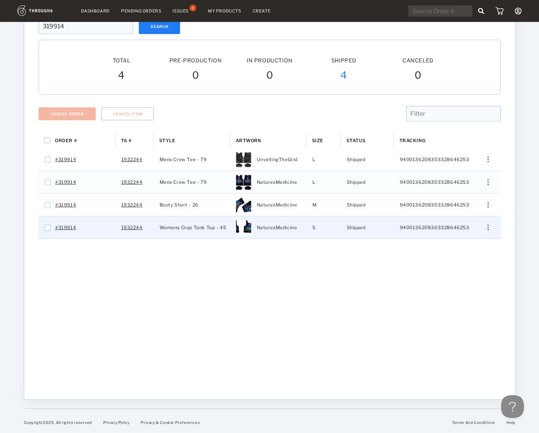
click at [489, 224] on div "Edit Size Edit Shipping View History View Product" at bounding box center [485, 228] width 31 height 22
click at [488, 228] on img "Press SPACE to select this row." at bounding box center [488, 228] width 1 height 6
click at [451, 266] on span "View History" at bounding box center [454, 268] width 30 height 10
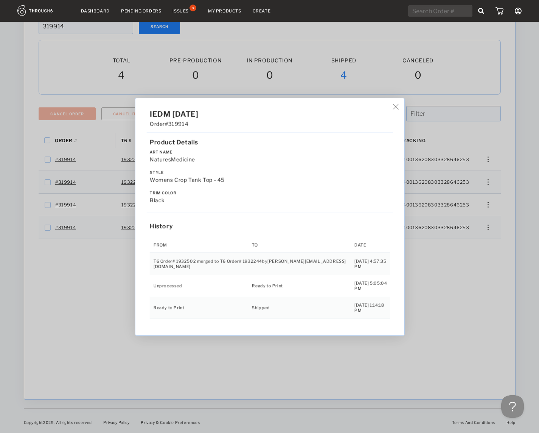
click at [403, 315] on div "IEDM 06/03/25 Order #319914 Product Details Art Name NaturesMedicine Style Wome…" at bounding box center [269, 216] width 539 height 433
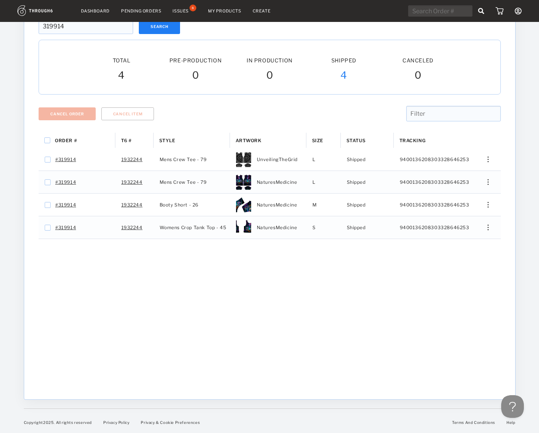
click at [449, 115] on input "text" at bounding box center [453, 114] width 95 height 16
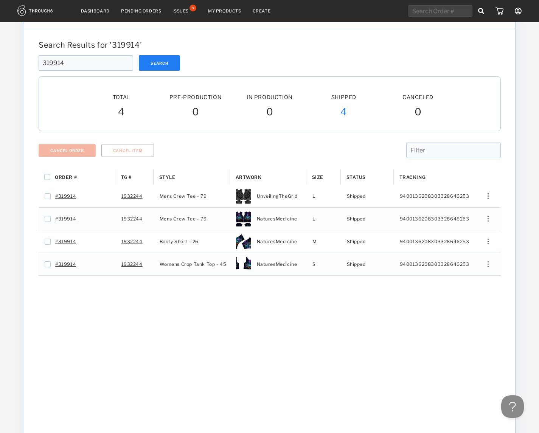
scroll to position [29, 0]
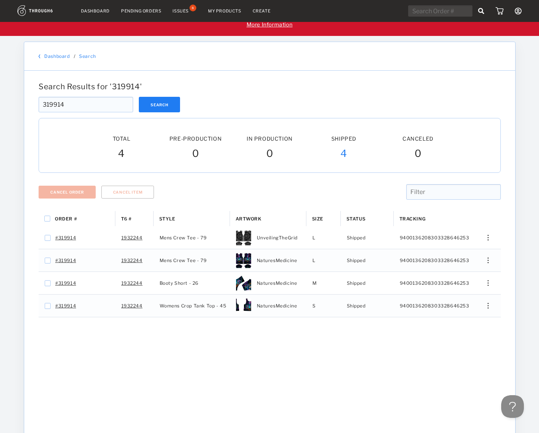
drag, startPoint x: 68, startPoint y: 109, endPoint x: -17, endPoint y: 103, distance: 85.0
click at [39, 103] on input "319914" at bounding box center [86, 105] width 95 height 16
paste input "91"
type input "319991"
click at [176, 110] on button "Search" at bounding box center [159, 105] width 41 height 16
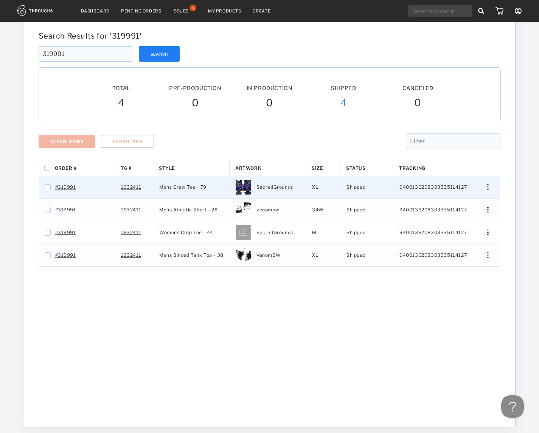
click at [490, 189] on div "Press SPACE to select this row." at bounding box center [485, 187] width 18 height 6
click at [456, 229] on span "View History" at bounding box center [454, 228] width 30 height 10
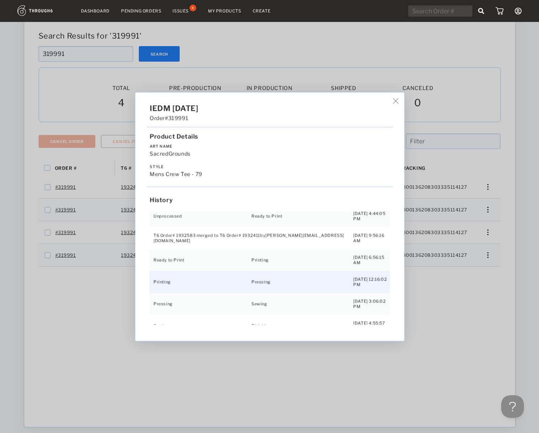
scroll to position [34, 0]
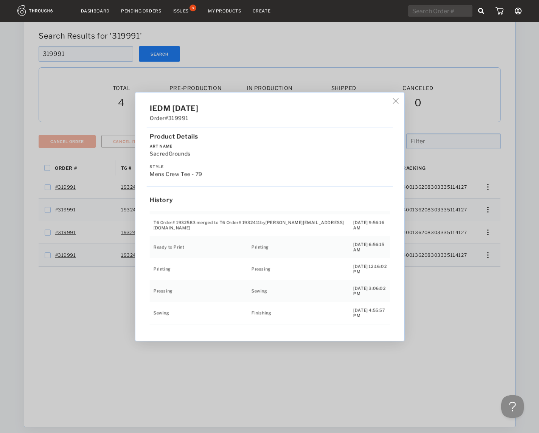
click at [483, 214] on div "IEDM 06/04/25 Order #319991 Product Details Art Name SacredGrounds Style Mens C…" at bounding box center [269, 216] width 539 height 433
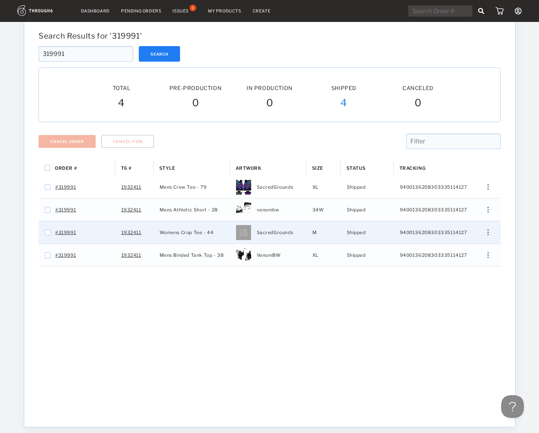
click at [490, 227] on div "Edit Size Edit Shipping View History View Product" at bounding box center [485, 232] width 31 height 22
click at [488, 234] on img "Press SPACE to select this row." at bounding box center [488, 233] width 1 height 6
click at [454, 276] on span "View History" at bounding box center [454, 273] width 30 height 10
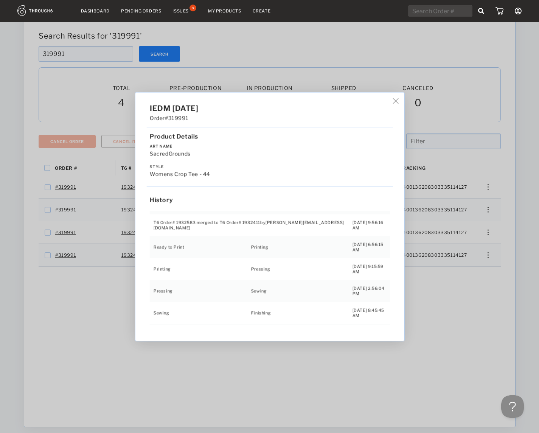
drag, startPoint x: 503, startPoint y: 209, endPoint x: 491, endPoint y: 210, distance: 11.9
click at [503, 208] on div "IEDM 06/04/25 Order #319991 Product Details Art Name SacredGrounds Style Womens…" at bounding box center [269, 216] width 539 height 433
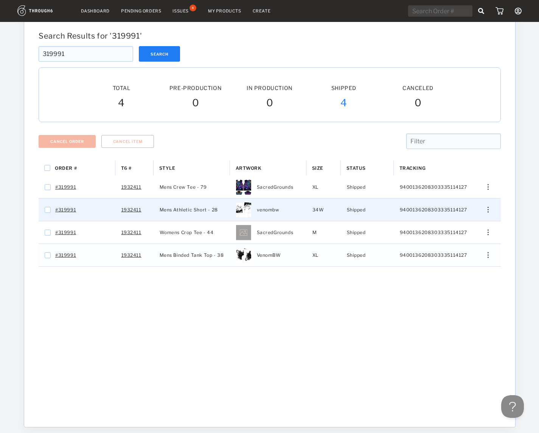
click at [485, 213] on div "Press SPACE to select this row." at bounding box center [485, 210] width 18 height 6
click at [460, 250] on span "View History" at bounding box center [454, 250] width 30 height 10
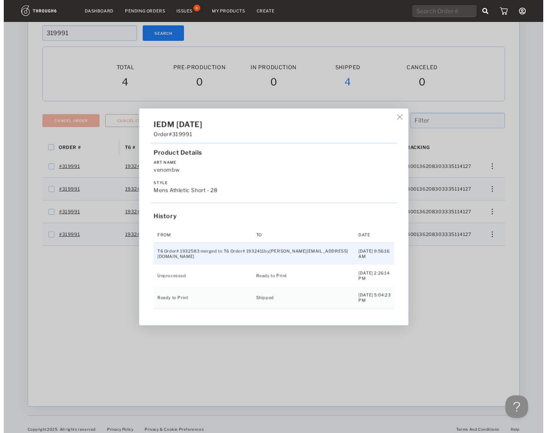
scroll to position [108, 0]
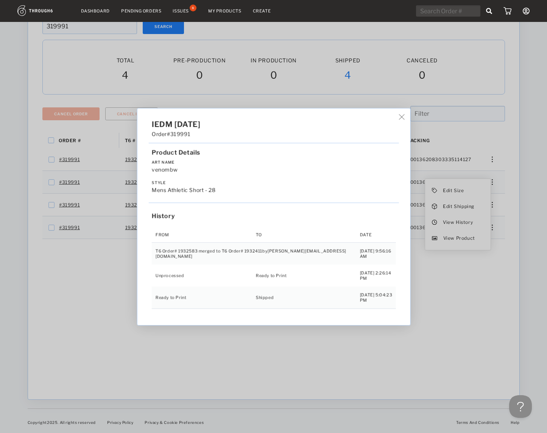
drag, startPoint x: 394, startPoint y: 125, endPoint x: 387, endPoint y: 125, distance: 7.6
click at [392, 125] on div "IEDM 06/04/25 Order #319991 Product Details Art Name venombw Style Mens Athleti…" at bounding box center [273, 216] width 547 height 433
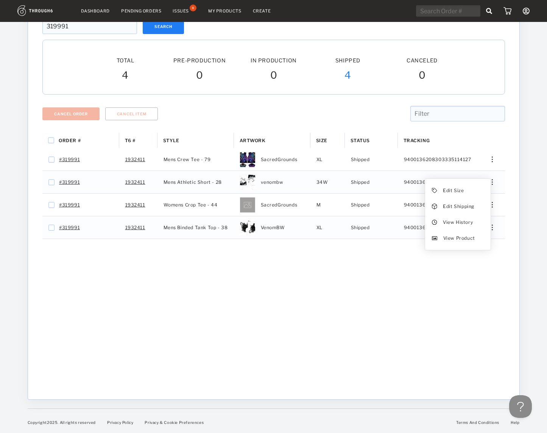
click at [386, 125] on div at bounding box center [273, 127] width 463 height 11
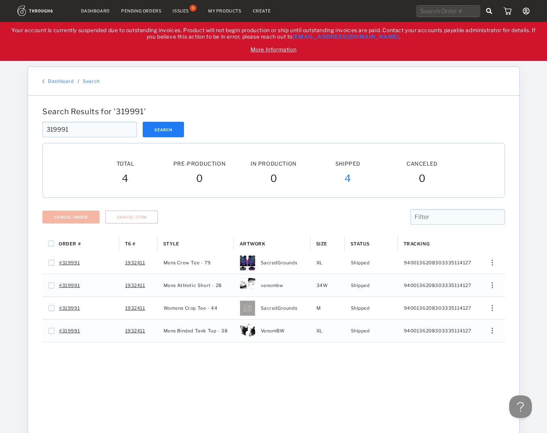
scroll to position [0, 0]
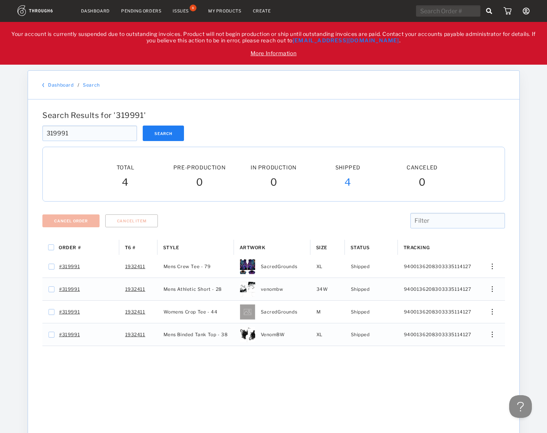
drag, startPoint x: 80, startPoint y: 140, endPoint x: 32, endPoint y: 134, distance: 48.4
click at [42, 133] on input "319991" at bounding box center [89, 134] width 95 height 16
paste input "20148"
type input "320148"
click at [158, 132] on button "Search" at bounding box center [163, 134] width 41 height 16
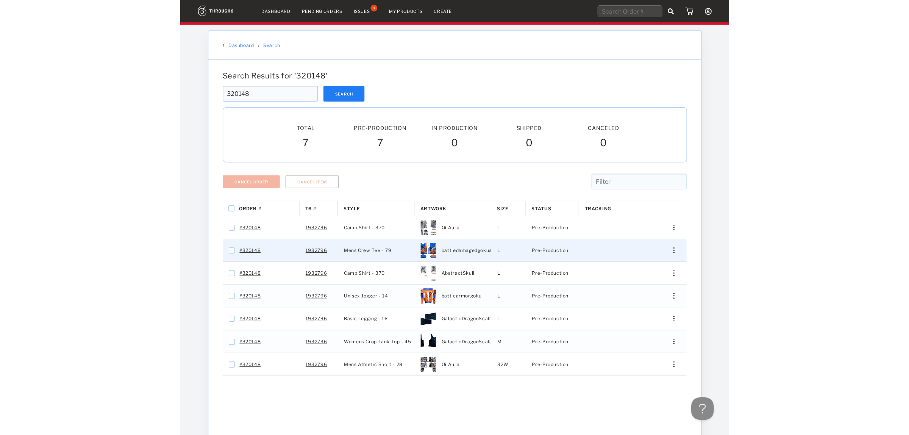
scroll to position [29, 0]
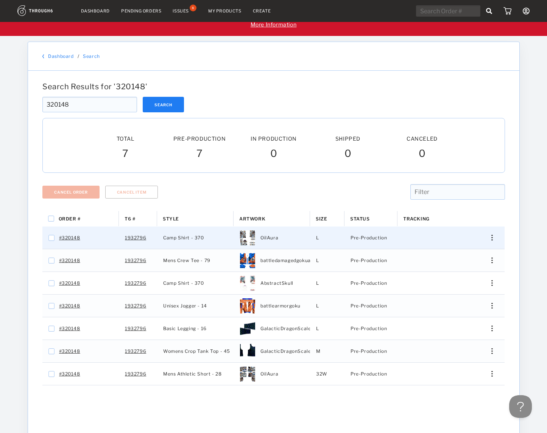
click at [491, 242] on div "Edit Size Edit Shipping View History View Product Merge Order Cancel Item" at bounding box center [489, 238] width 31 height 22
click at [494, 240] on div "Press SPACE to select this row." at bounding box center [489, 238] width 18 height 6
click at [454, 281] on span "View History" at bounding box center [458, 278] width 30 height 10
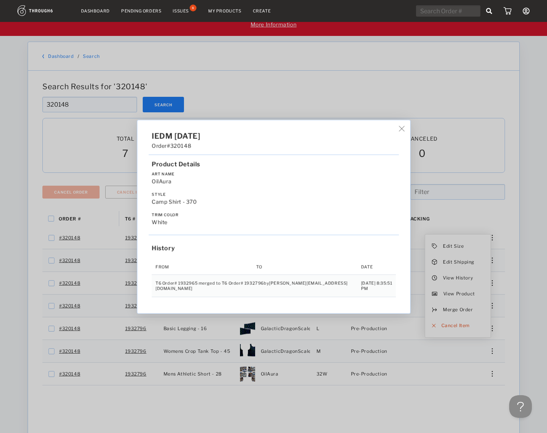
click at [388, 136] on div "IEDM [DATE] Order #320148 Product Details Art Name OilAura Style Camp Shirt - 3…" at bounding box center [273, 216] width 273 height 193
click at [386, 126] on div "IEDM [DATE] Order #320148 Product Details Art Name OilAura Style Camp Shirt - 3…" at bounding box center [273, 216] width 273 height 193
click at [386, 134] on div "IEDM [DATE] Order #320148 Product Details Art Name OilAura Style Camp Shirt - 3…" at bounding box center [273, 216] width 273 height 193
click at [399, 131] on img at bounding box center [402, 129] width 6 height 6
